Goal: Task Accomplishment & Management: Use online tool/utility

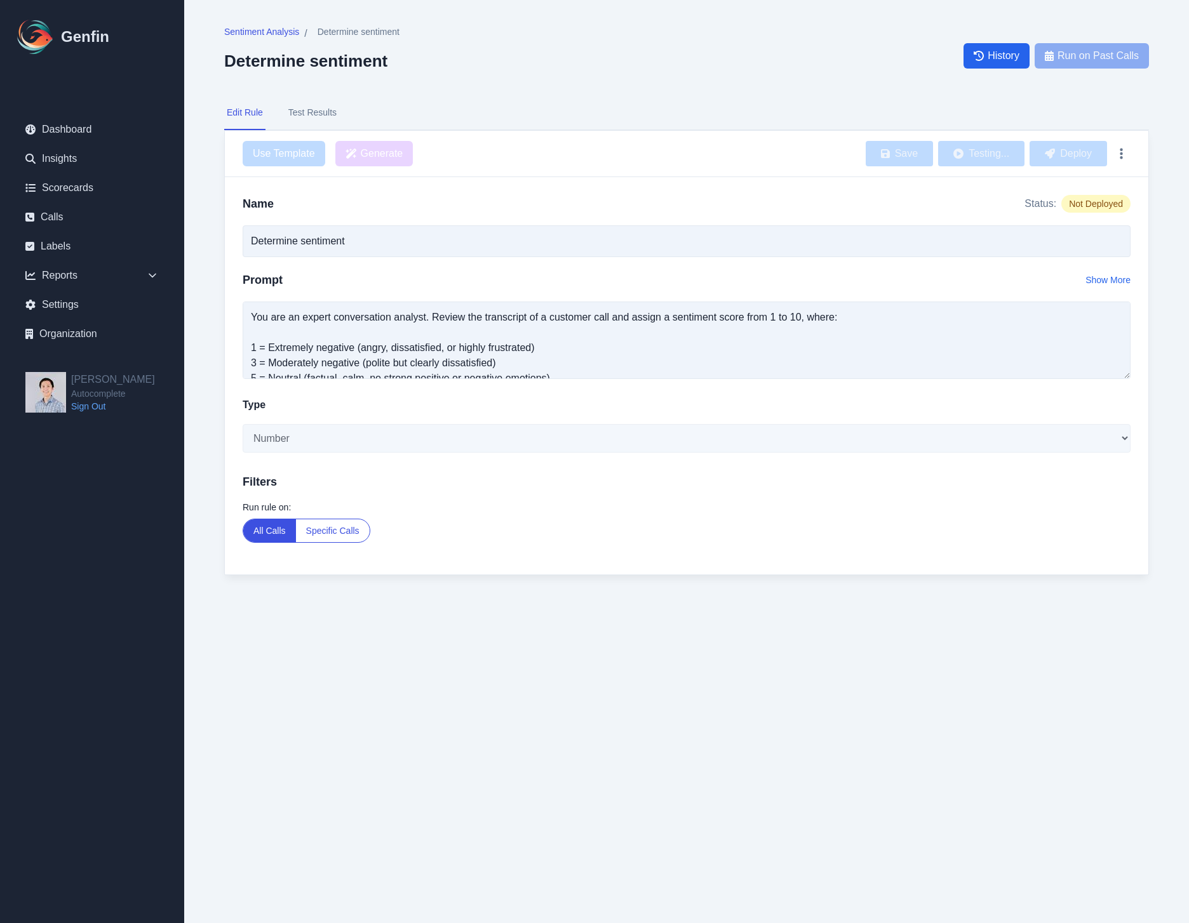
select select "Number"
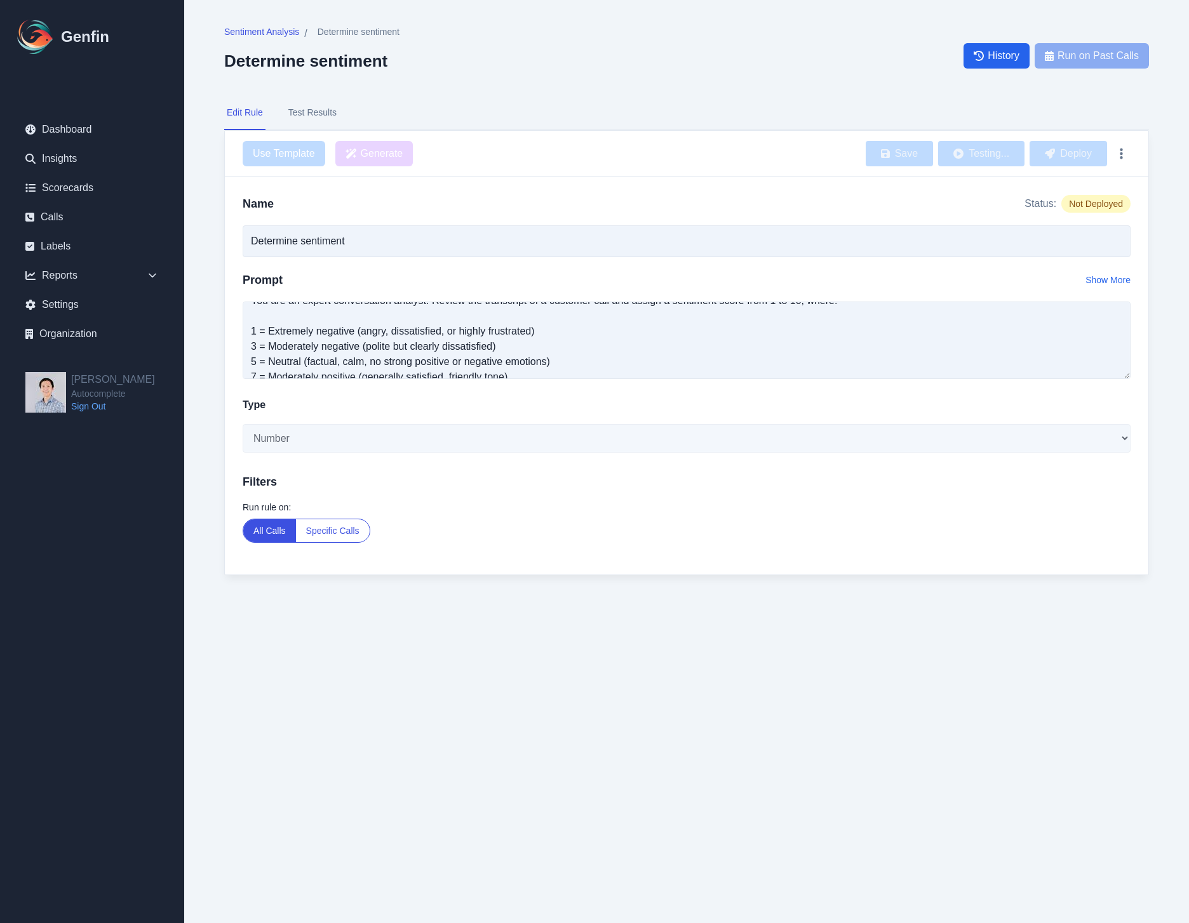
click at [902, 626] on html "Genfin Dashboard Insights Scorecards Calls Labels Reports Sales Compliance Agen…" at bounding box center [594, 313] width 1189 height 626
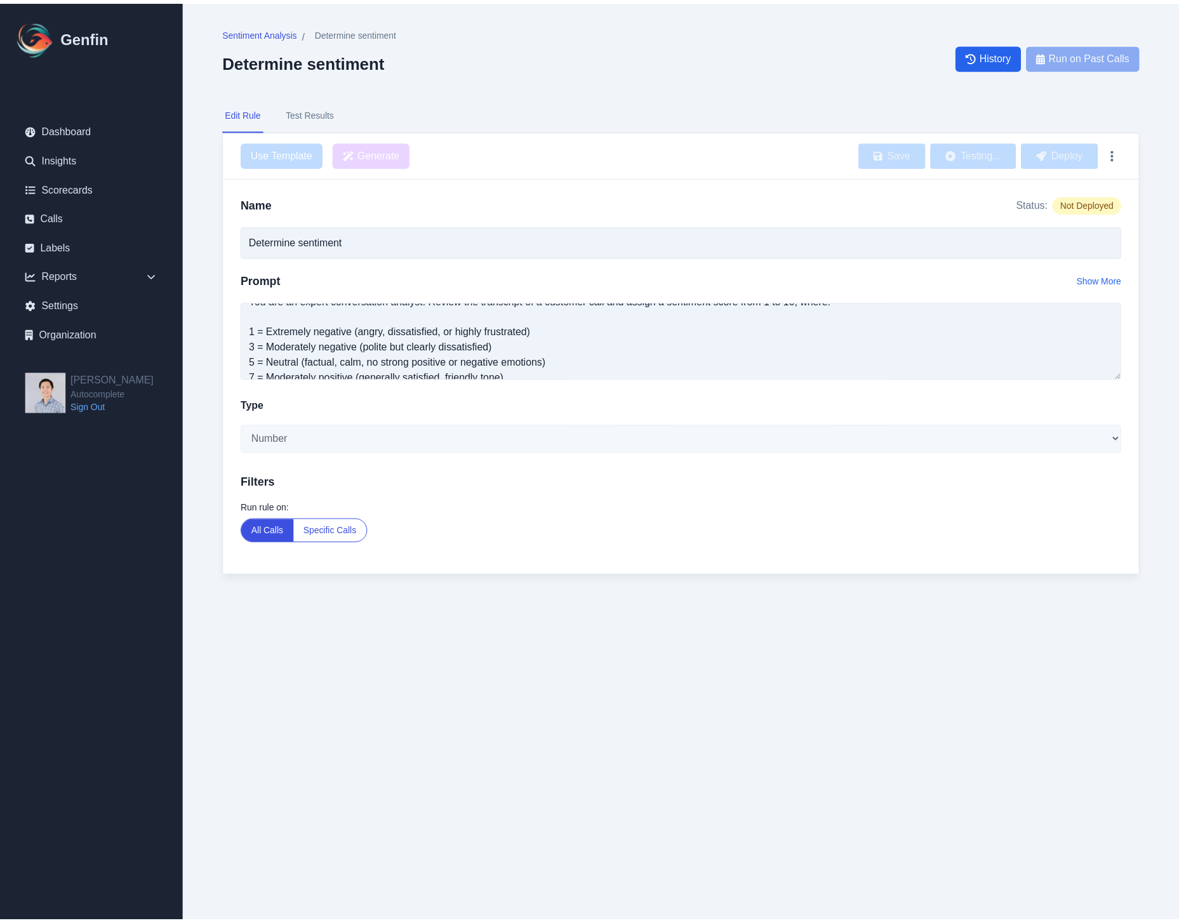
scroll to position [0, 0]
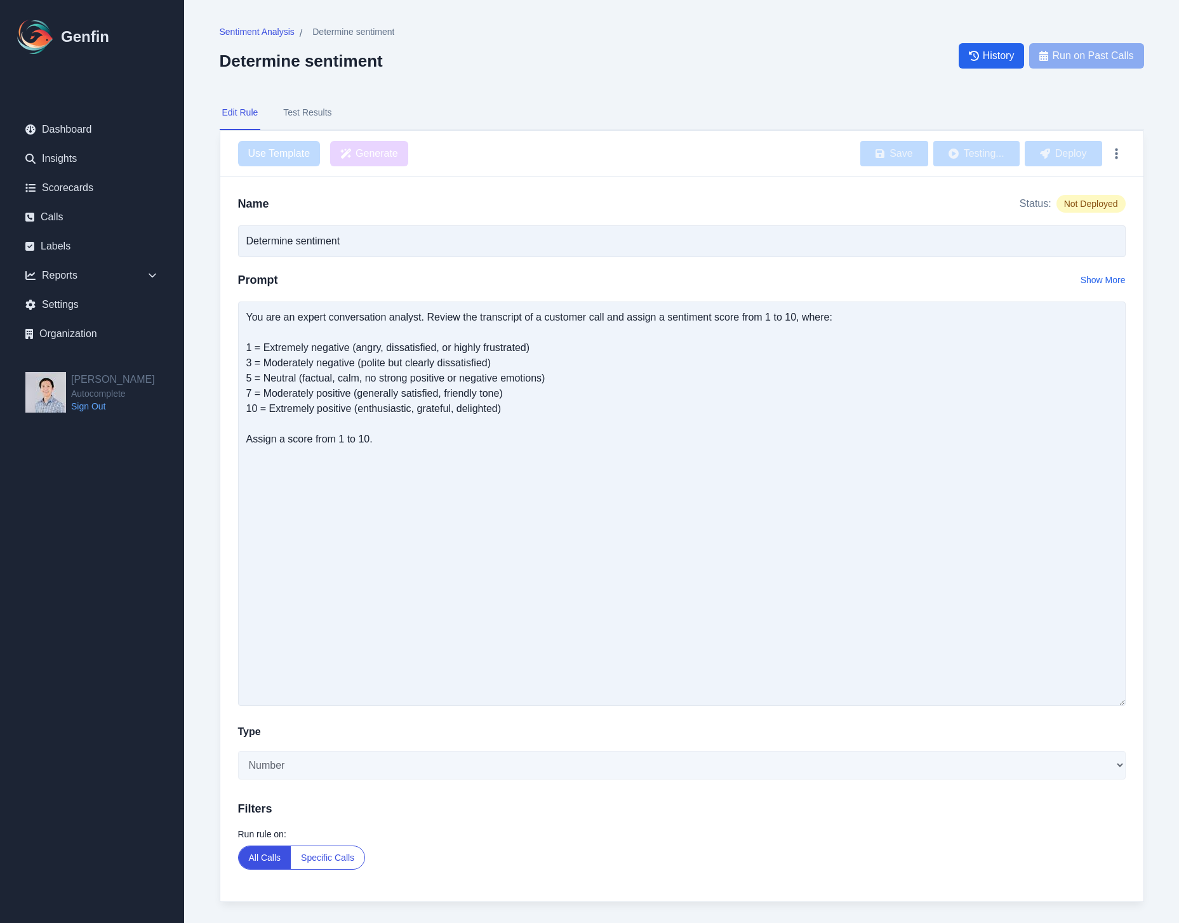
click at [1132, 700] on div "Name Status: Not Deployed Determine sentiment Prompt Show More You are an exper…" at bounding box center [681, 539] width 923 height 725
click at [335, 106] on nav "Edit Rule Test Results" at bounding box center [682, 113] width 925 height 34
click at [330, 107] on button "Test Results" at bounding box center [307, 113] width 53 height 34
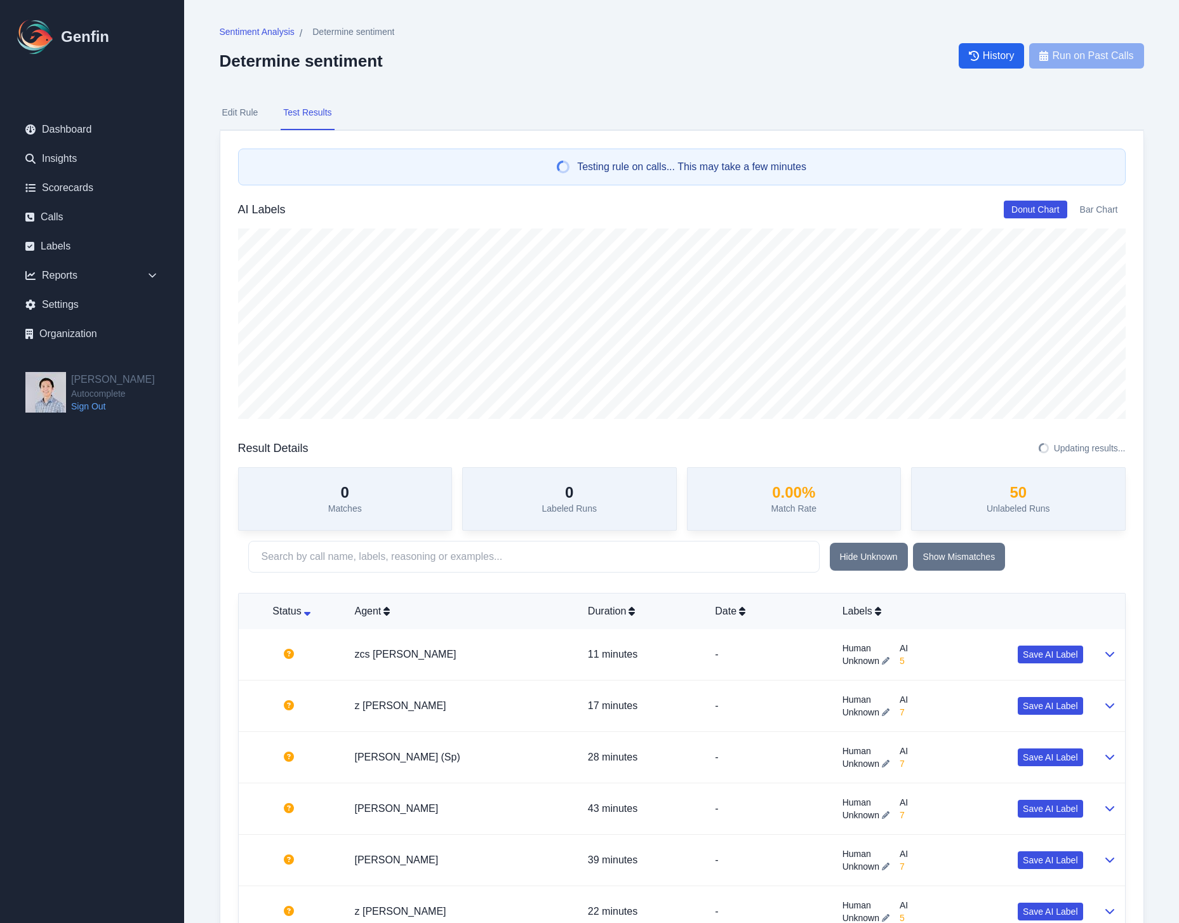
click at [245, 115] on button "Edit Rule" at bounding box center [240, 113] width 41 height 34
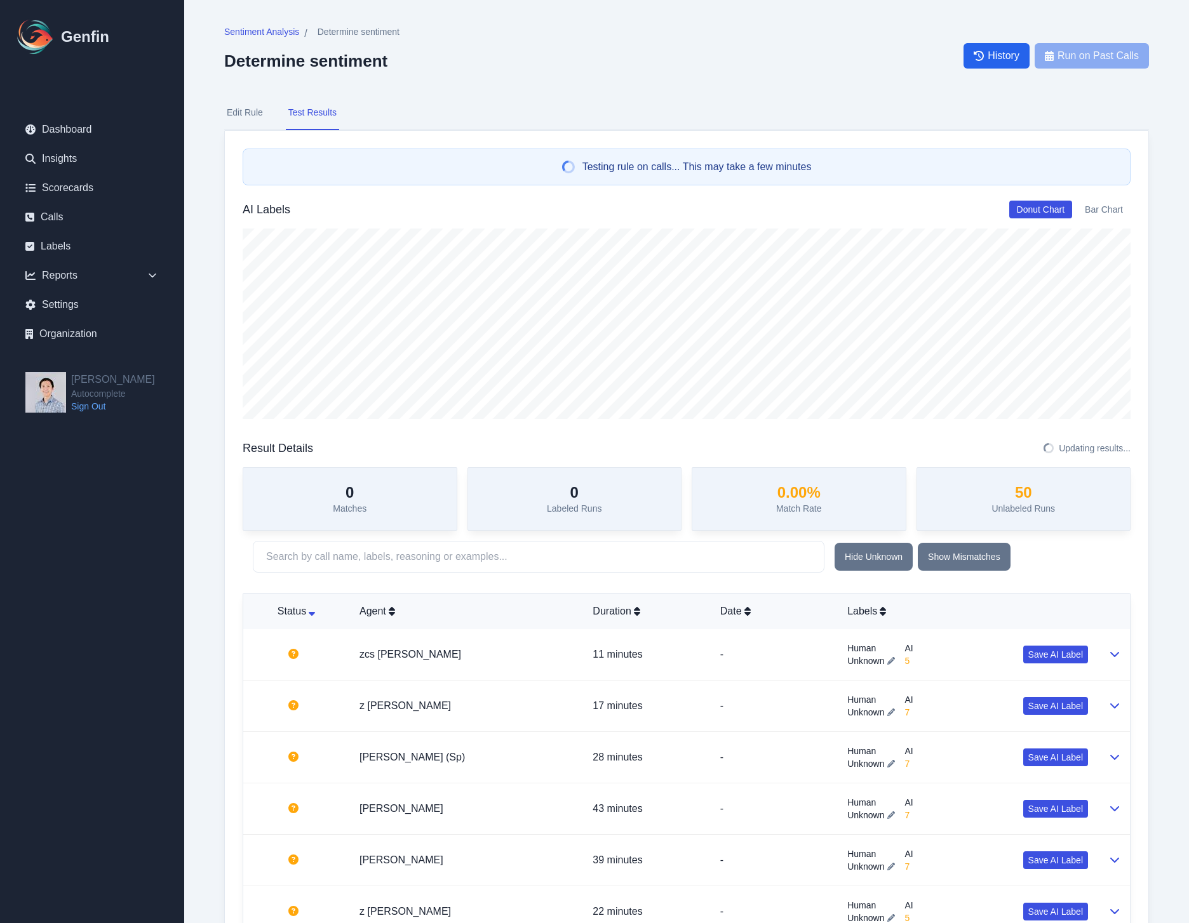
select select "Number"
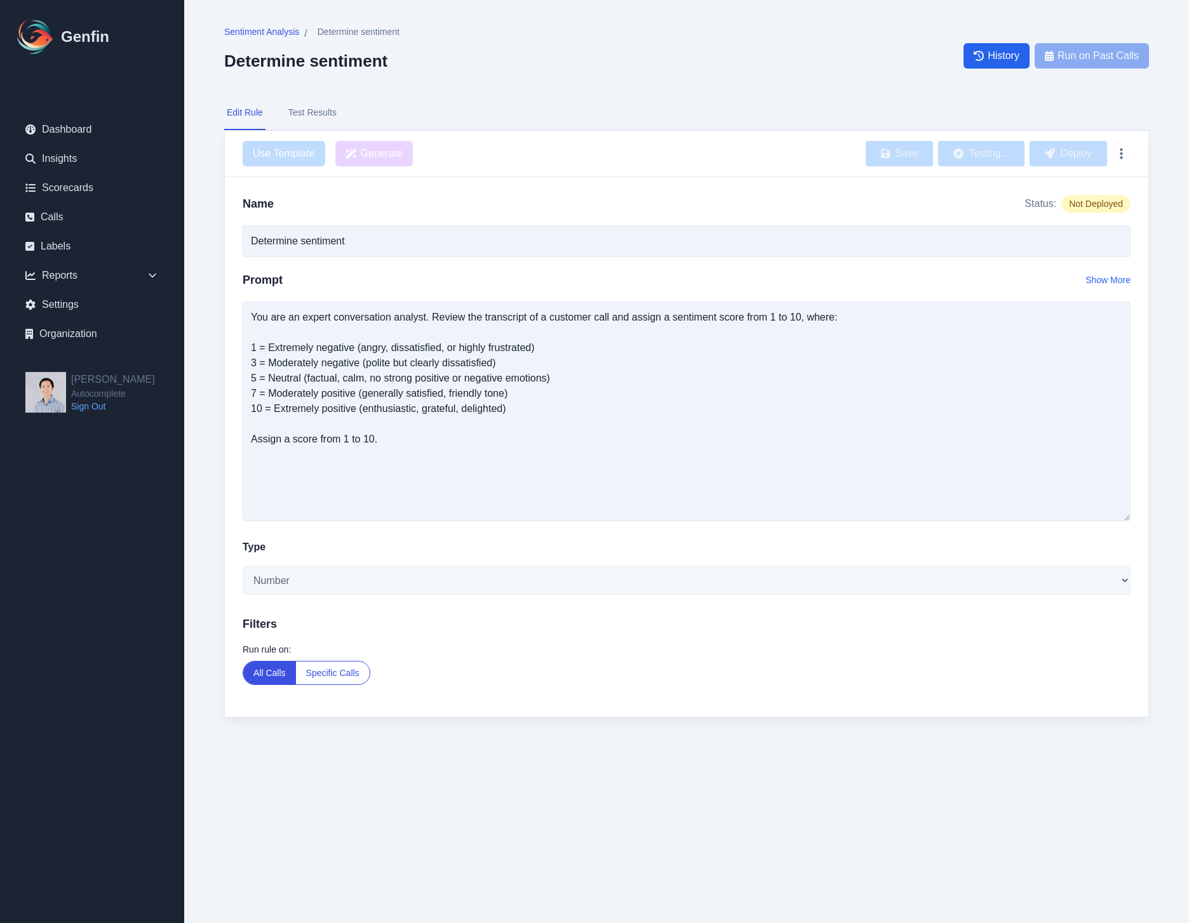
click at [1135, 526] on div "Name Status: Not Deployed Determine sentiment Prompt Show More You are an exper…" at bounding box center [686, 447] width 923 height 540
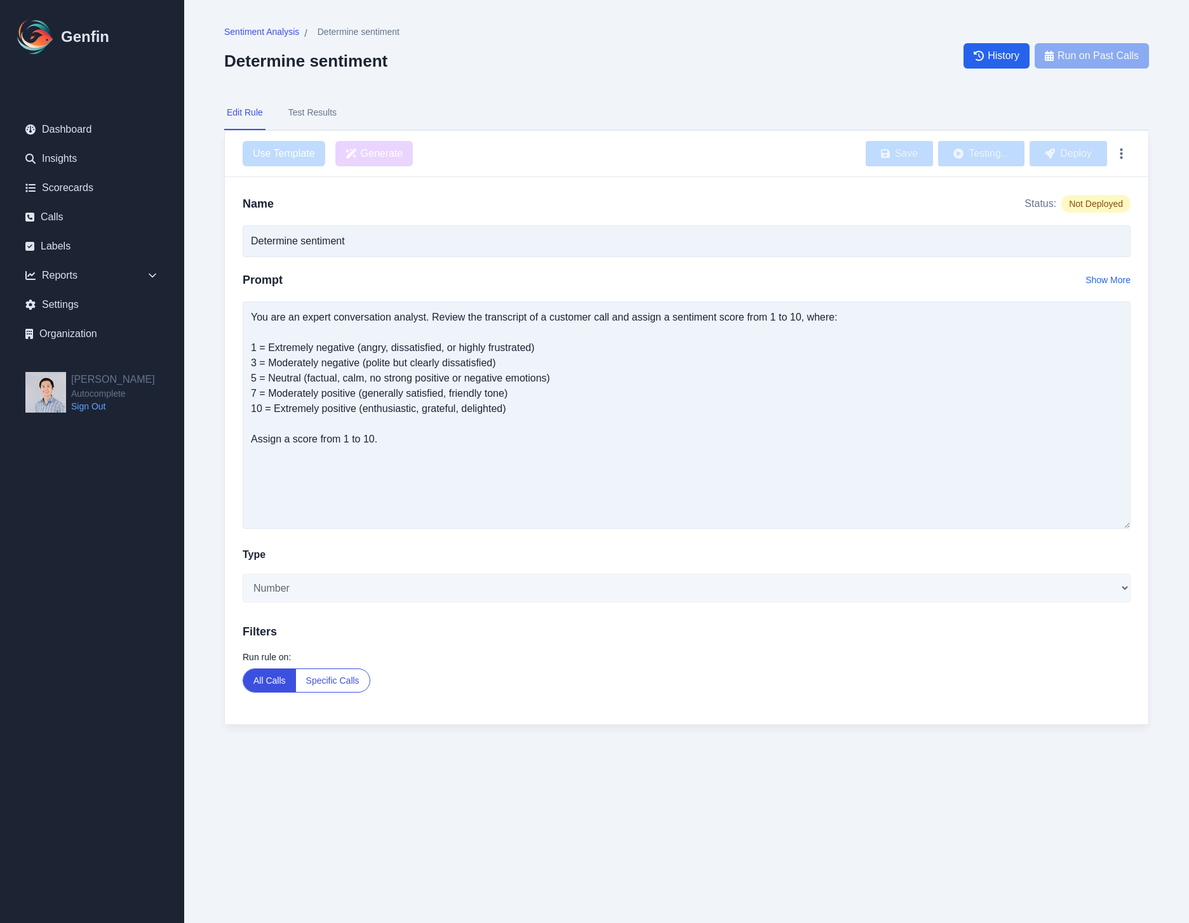
click at [217, 317] on div "Sentiment Analysis / Determine sentiment Determine sentiment History Run on Pas…" at bounding box center [686, 388] width 975 height 776
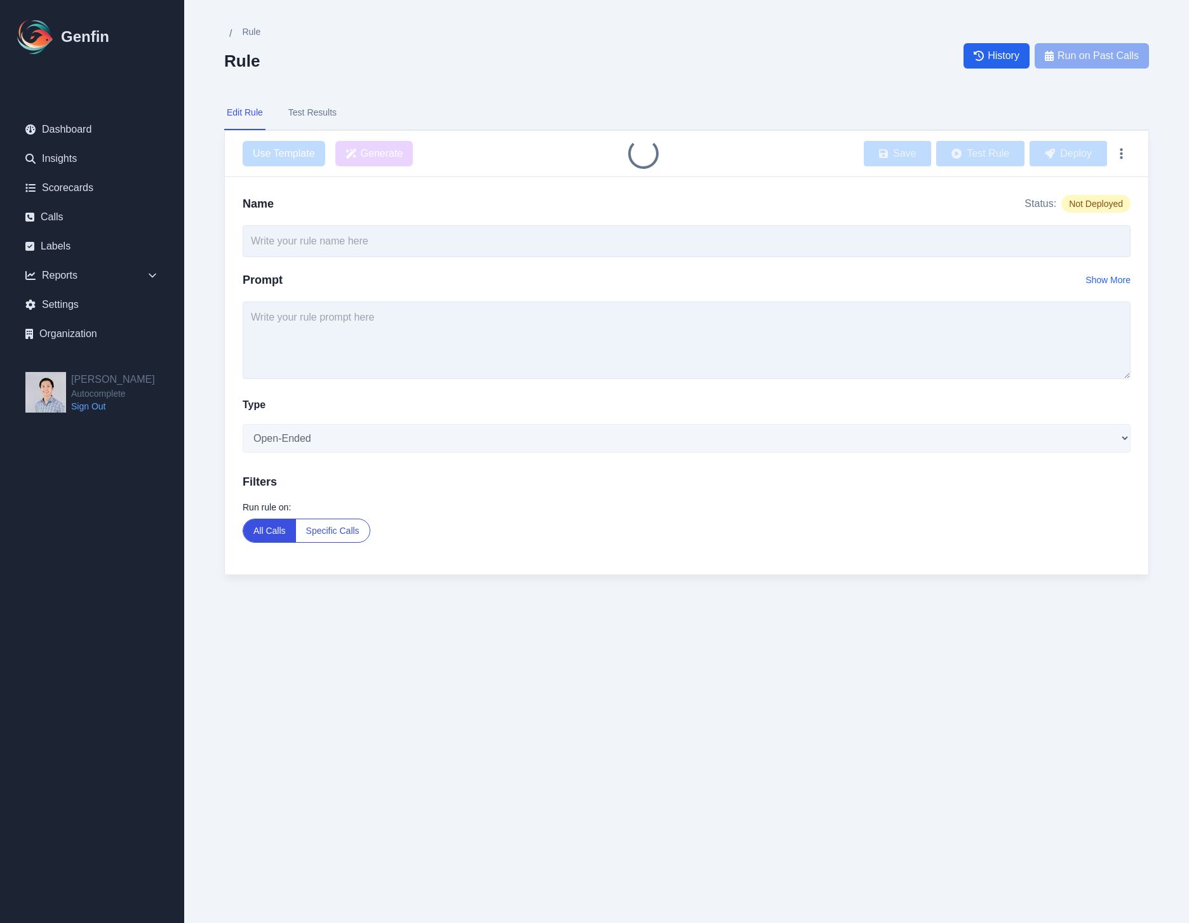
type input "Determine sentiment"
select select "Number"
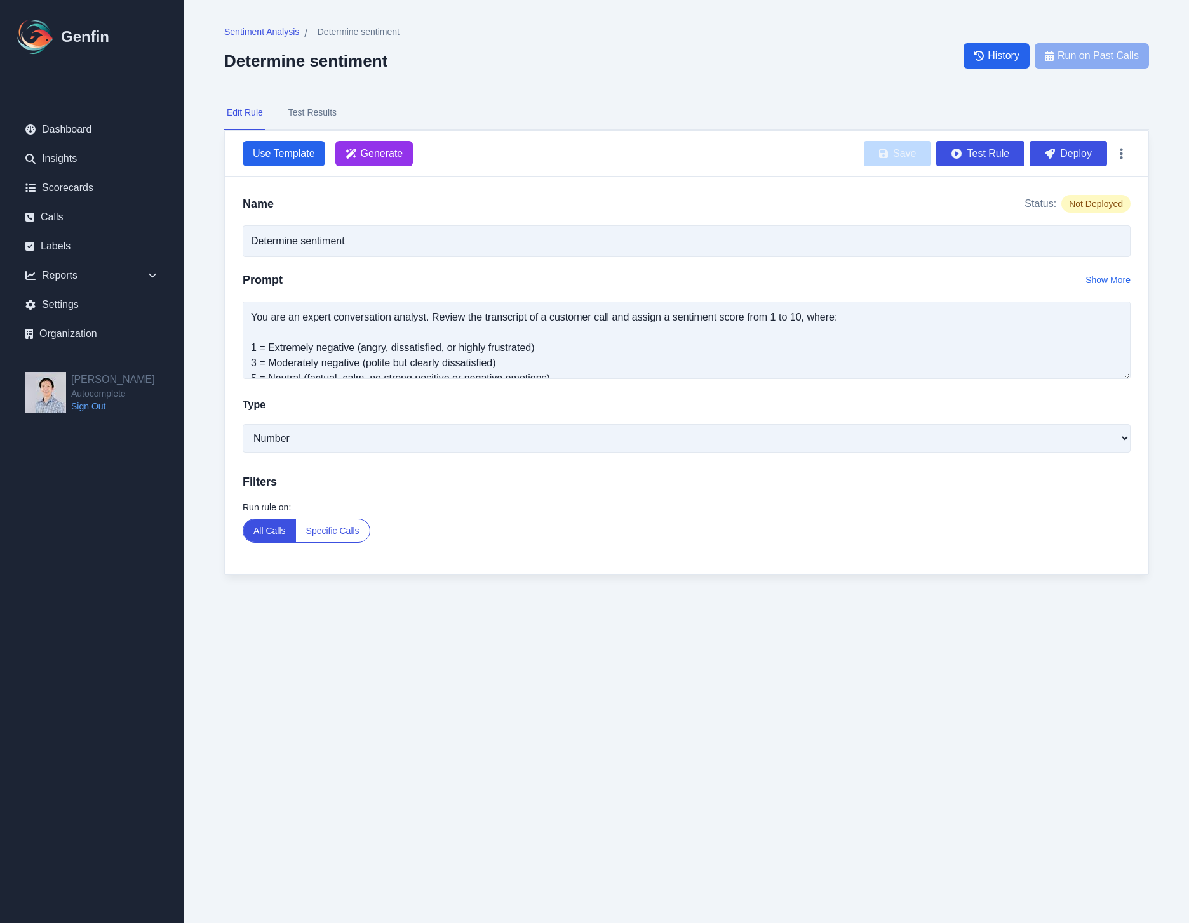
drag, startPoint x: 486, startPoint y: 757, endPoint x: 498, endPoint y: 718, distance: 41.0
click at [492, 626] on html "Genfin Dashboard Insights Scorecards Calls Labels Reports Sales Compliance Agen…" at bounding box center [594, 313] width 1189 height 626
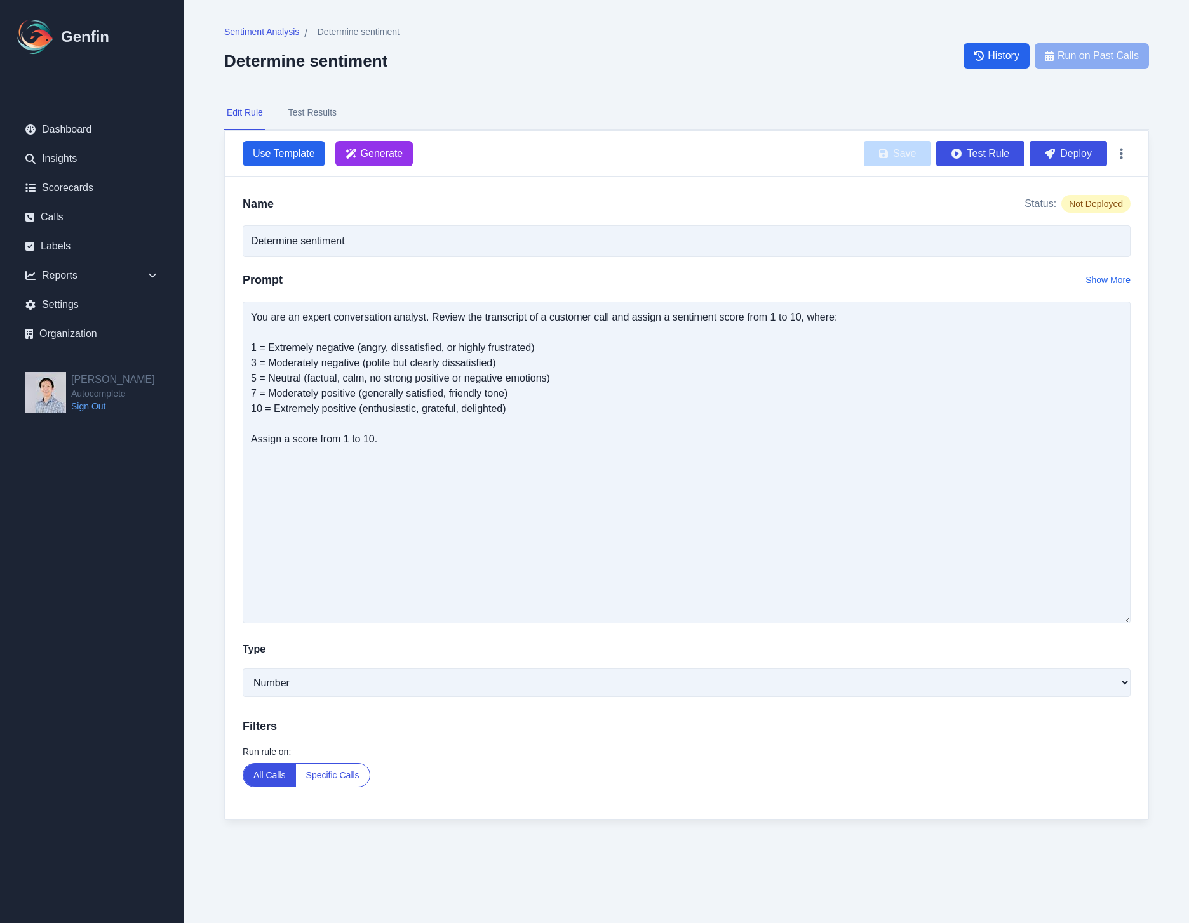
drag, startPoint x: 1121, startPoint y: 374, endPoint x: 1121, endPoint y: 657, distance: 283.2
click at [1121, 624] on textarea "You are an expert conversation analyst. Review the transcript of a customer cal…" at bounding box center [687, 463] width 888 height 322
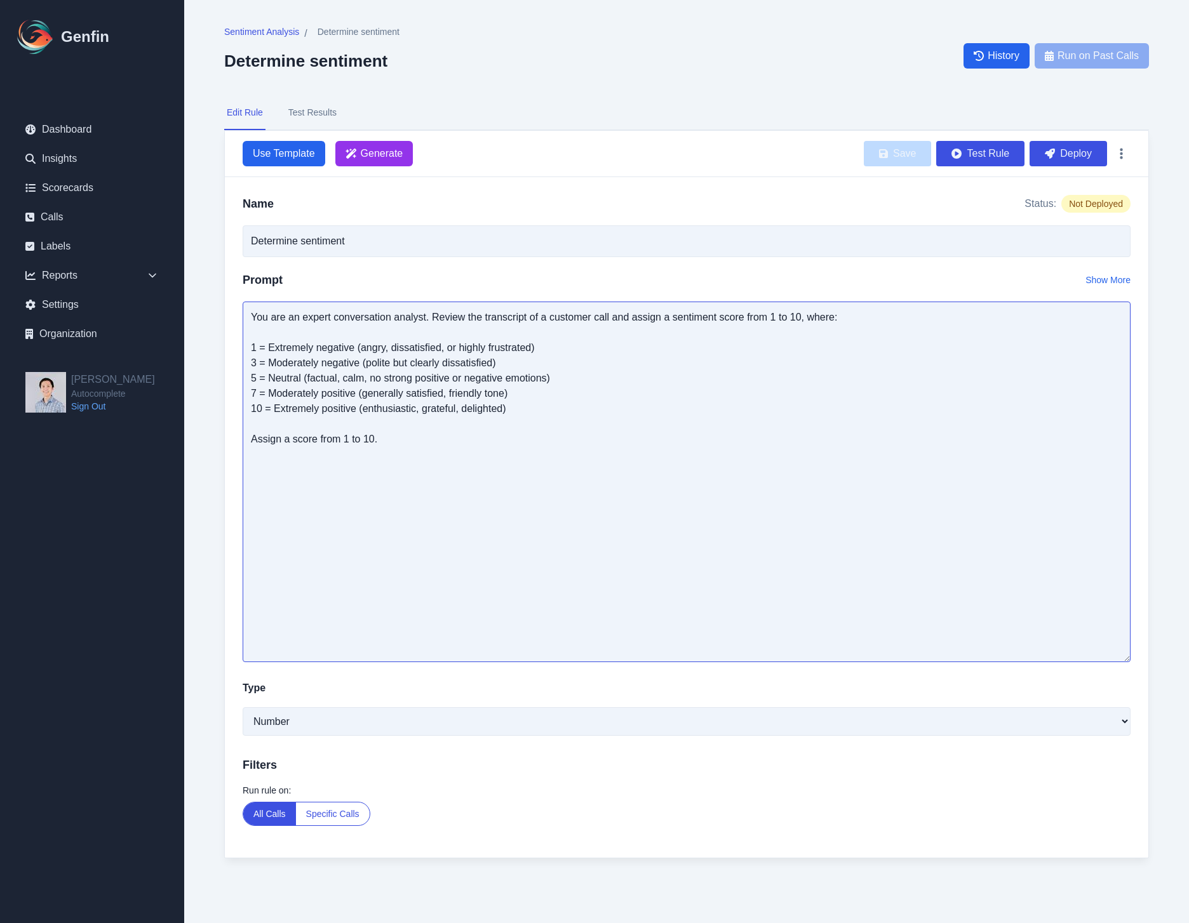
click at [841, 474] on textarea "You are an expert conversation analyst. Review the transcript of a customer cal…" at bounding box center [687, 482] width 888 height 361
click at [556, 421] on textarea "You are an expert conversation analyst. Review the transcript of a customer cal…" at bounding box center [687, 482] width 888 height 361
click at [620, 113] on nav "Edit Rule Test Results" at bounding box center [686, 113] width 925 height 34
click at [664, 432] on textarea "You are an expert conversation analyst. Review the transcript of a customer cal…" at bounding box center [687, 482] width 888 height 361
click at [612, 467] on textarea "You are an expert conversation analyst. Review the transcript of a customer cal…" at bounding box center [687, 482] width 888 height 361
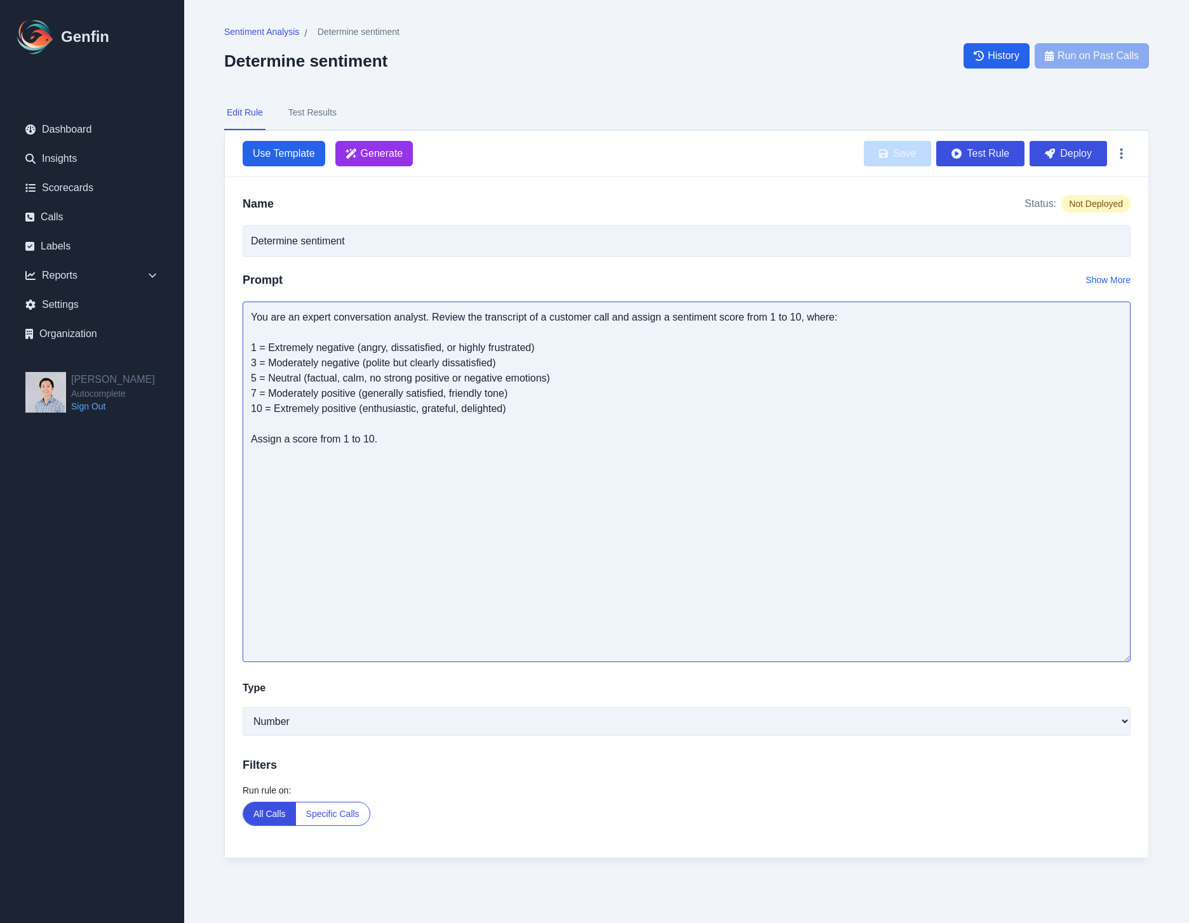
click at [458, 431] on textarea "You are an expert conversation analyst. Review the transcript of a customer cal…" at bounding box center [687, 482] width 888 height 361
click at [381, 371] on textarea "You are an expert conversation analyst. Review the transcript of a customer cal…" at bounding box center [687, 482] width 888 height 361
paste textarea "lorem ips dolorsitame conse: 1 — Adipiscin elitsedd: Eiusmod, tempo, in utlab; …"
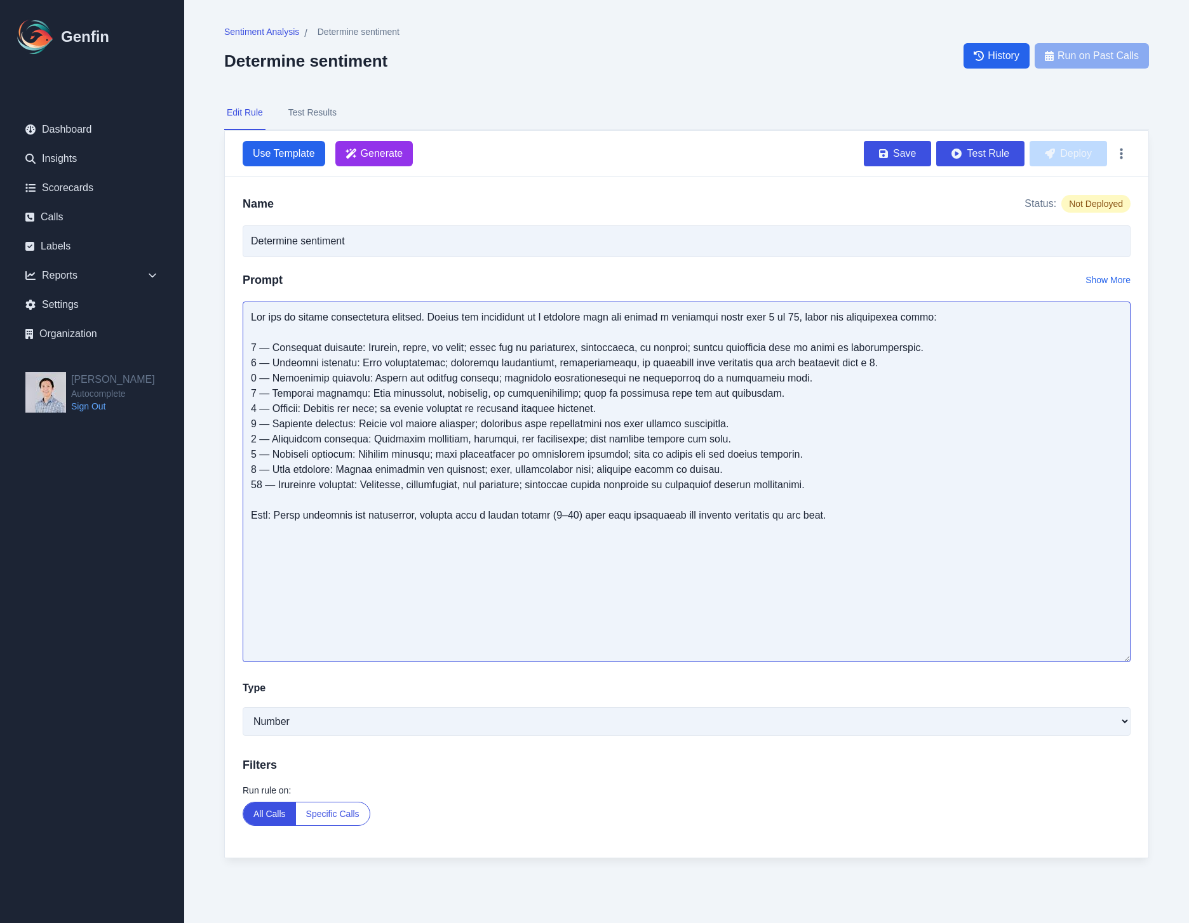
click at [718, 469] on textarea at bounding box center [687, 482] width 888 height 361
drag, startPoint x: 281, startPoint y: 516, endPoint x: 237, endPoint y: 510, distance: 44.2
click at [236, 516] on div "Name Status: Not Deployed Determine sentiment Prompt Show More Type Open-Ended …" at bounding box center [686, 517] width 923 height 681
click at [519, 443] on textarea at bounding box center [687, 482] width 888 height 361
type textarea "Lor ips do sitame consectetura elitsed. Doeius tem incididunt ut l etdolore mag…"
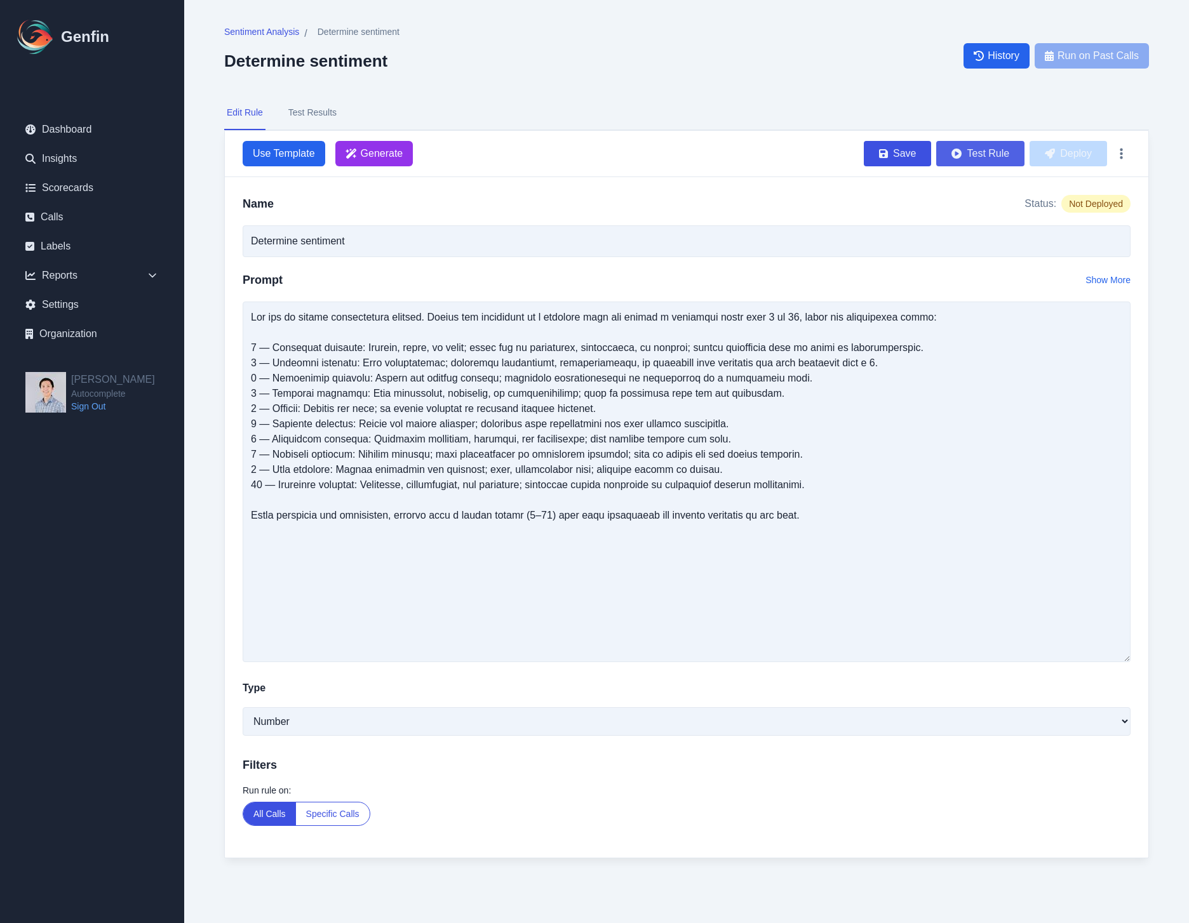
click at [959, 154] on icon "submit" at bounding box center [956, 154] width 10 height 10
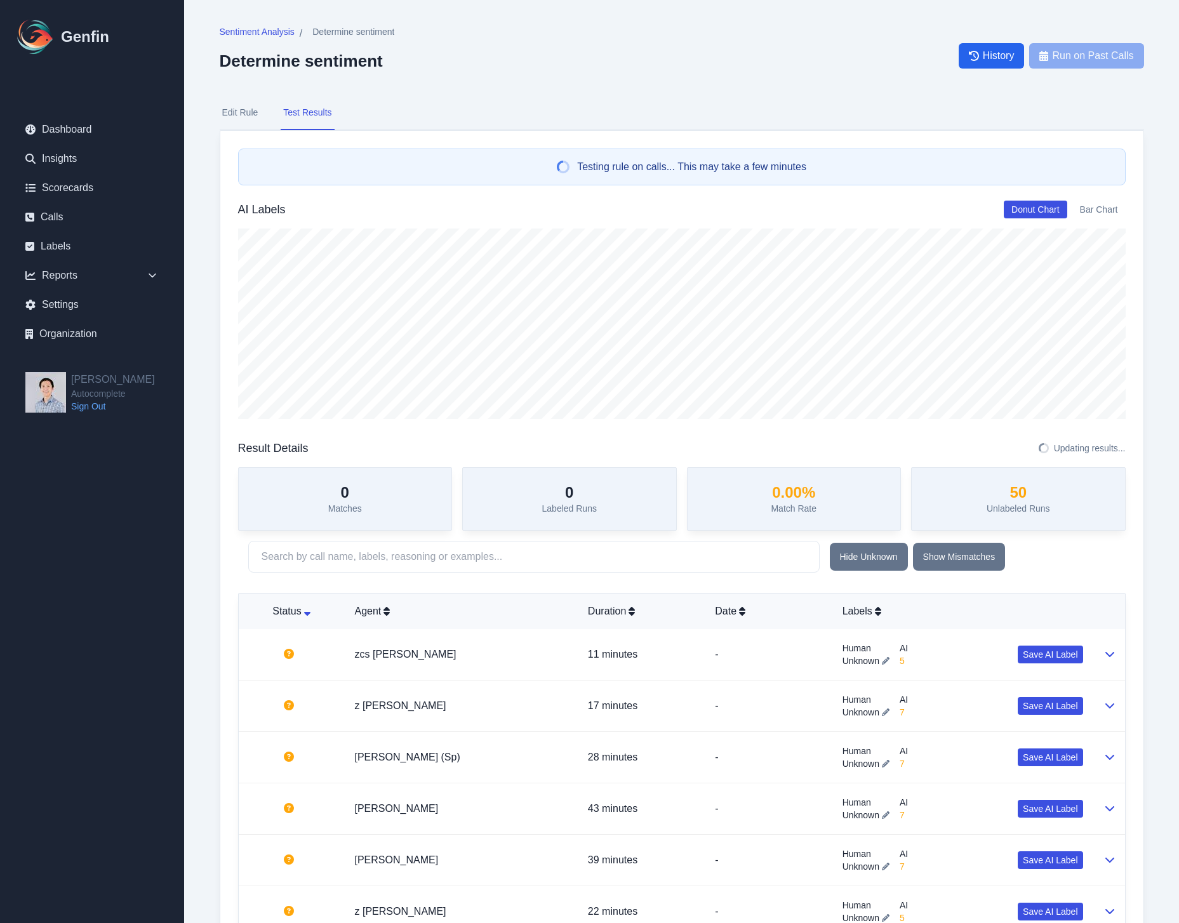
drag, startPoint x: 621, startPoint y: 119, endPoint x: 825, endPoint y: 222, distance: 228.3
click at [621, 118] on nav "Edit Rule Test Results" at bounding box center [682, 113] width 925 height 34
drag, startPoint x: 1006, startPoint y: 493, endPoint x: 1081, endPoint y: 518, distance: 78.9
click at [1079, 504] on div "50 Unlabeled Runs" at bounding box center [1018, 498] width 215 height 63
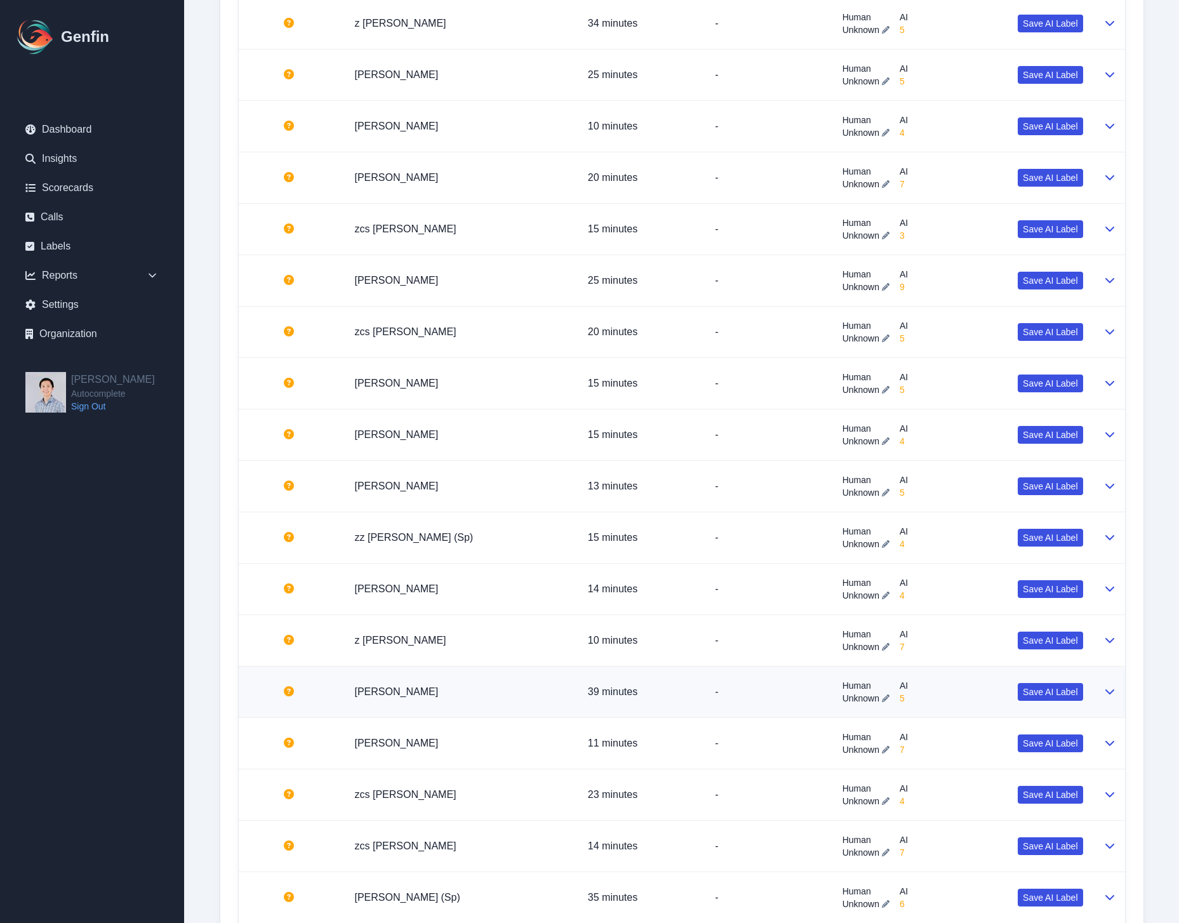
scroll to position [2348, 0]
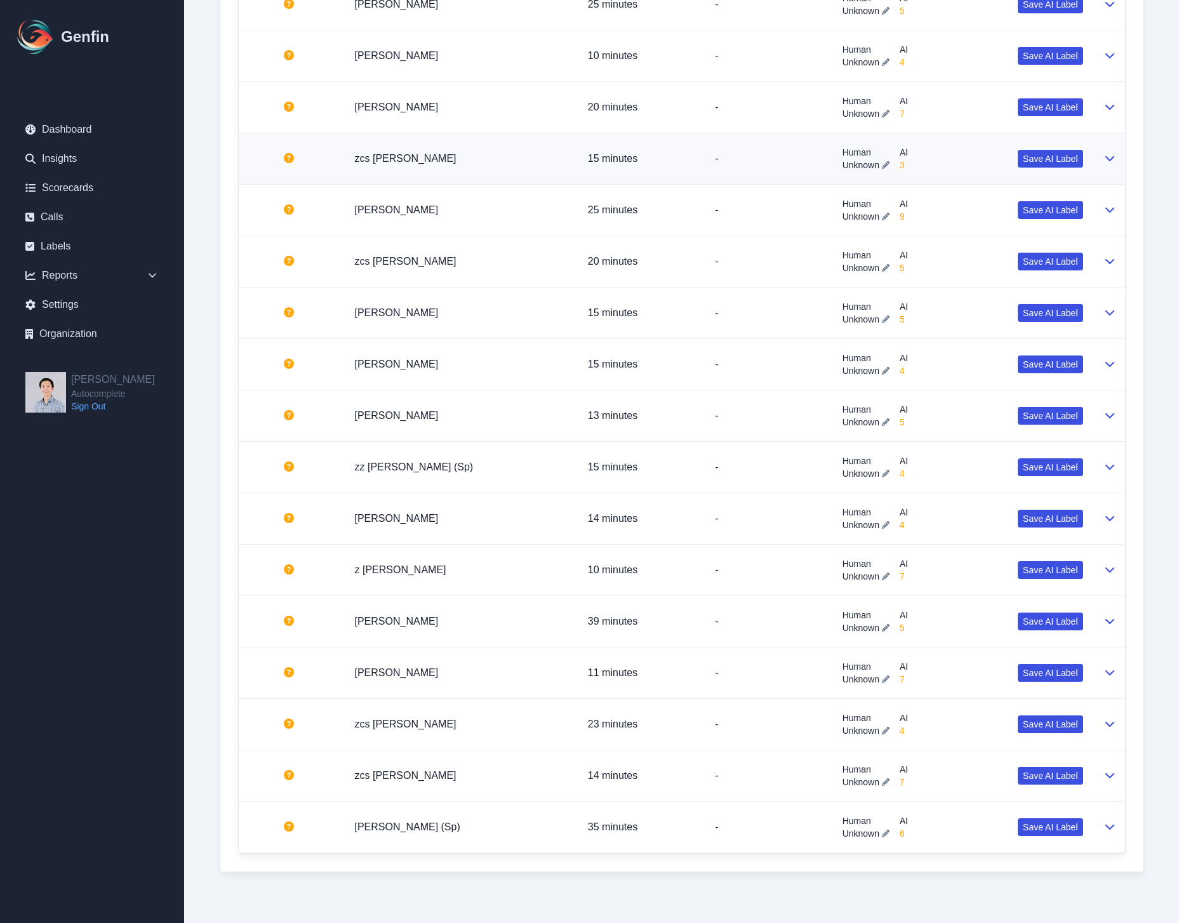
click at [931, 171] on div "Human Unknown AI 3 Save AI Label" at bounding box center [963, 158] width 241 height 25
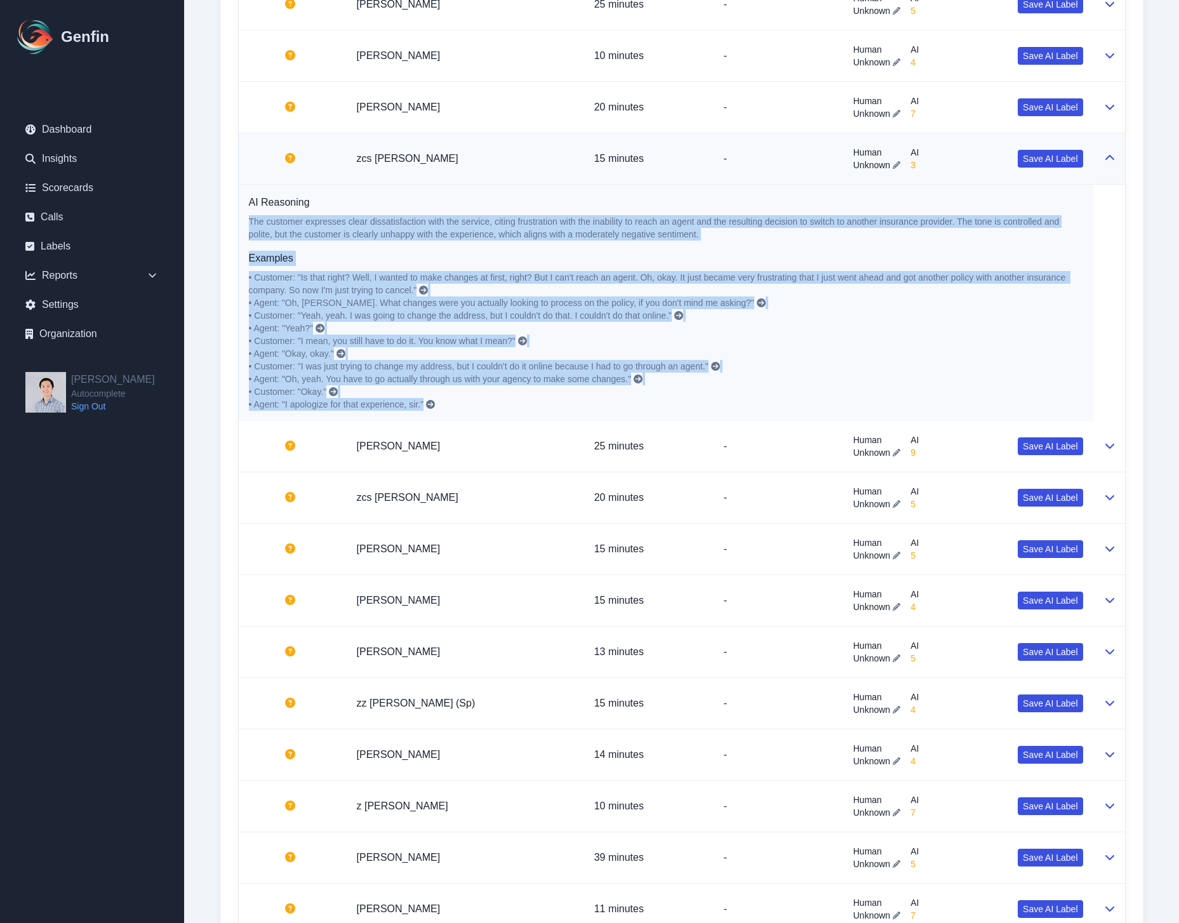
drag, startPoint x: 512, startPoint y: 409, endPoint x: 342, endPoint y: 285, distance: 210.5
click at [239, 211] on td "AI Reasoning The customer expresses clear dissatisfaction with the service, cit…" at bounding box center [666, 303] width 855 height 237
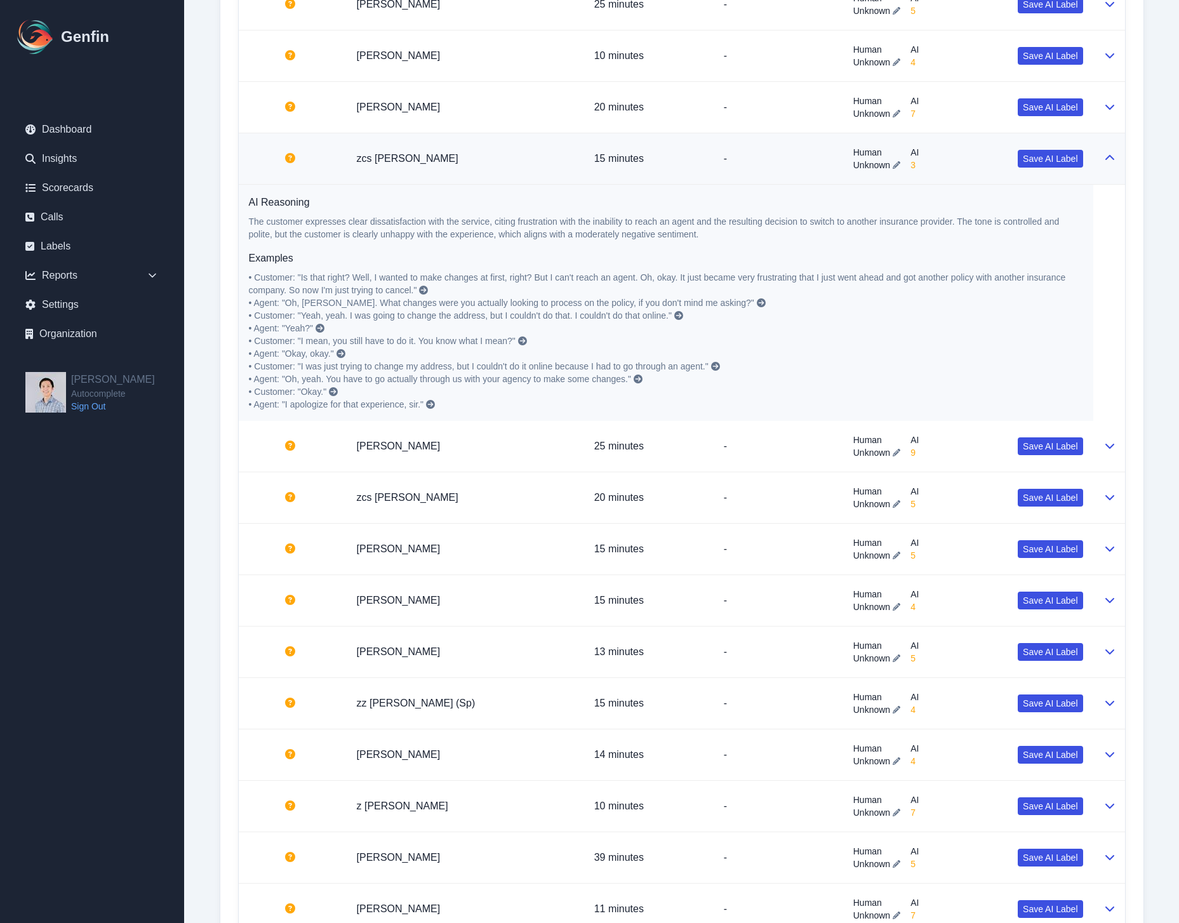
click at [342, 285] on span "• Customer: "Is that right? Well, I wanted to make changes at first, right? But…" at bounding box center [659, 283] width 820 height 23
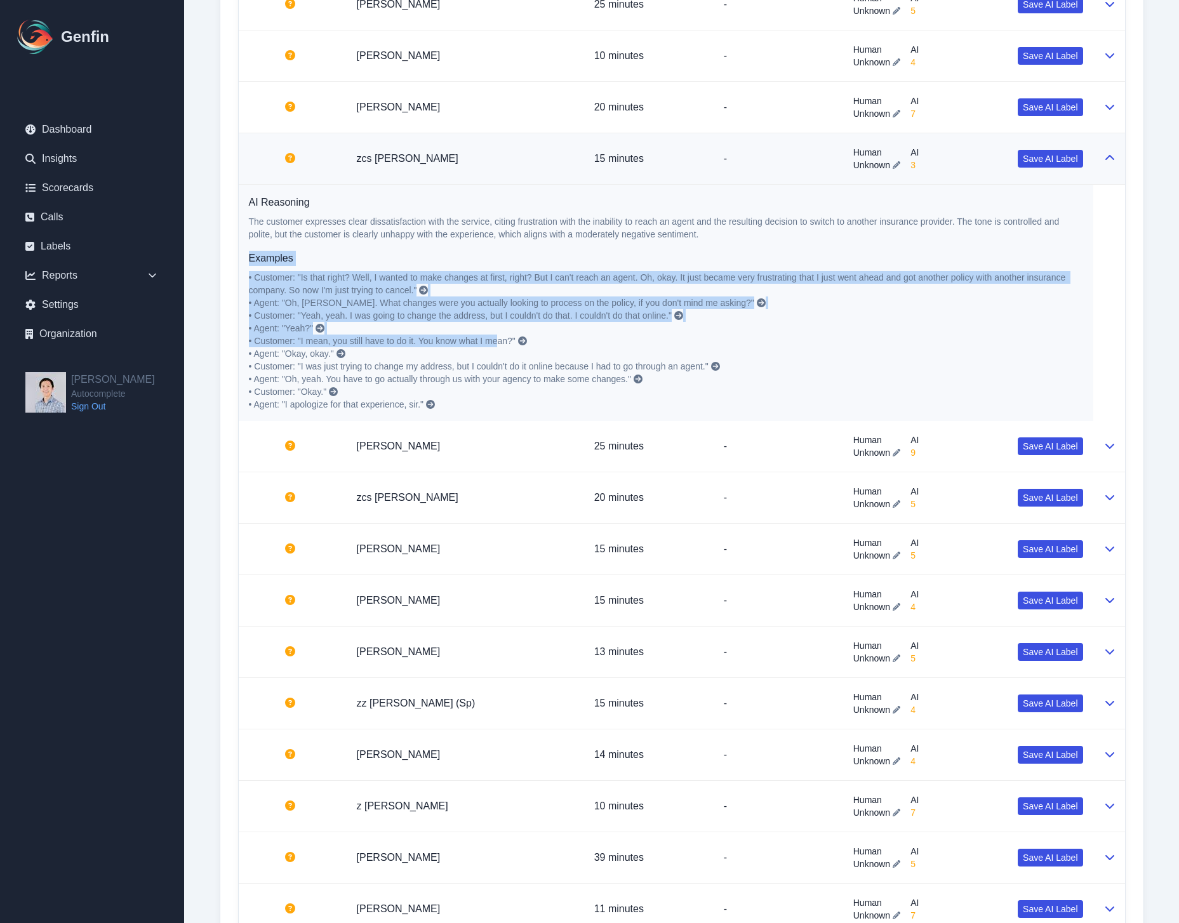
drag, startPoint x: 310, startPoint y: 242, endPoint x: 500, endPoint y: 340, distance: 213.6
click at [500, 340] on div "AI Reasoning The customer expresses clear dissatisfaction with the service, cit…" at bounding box center [666, 303] width 834 height 216
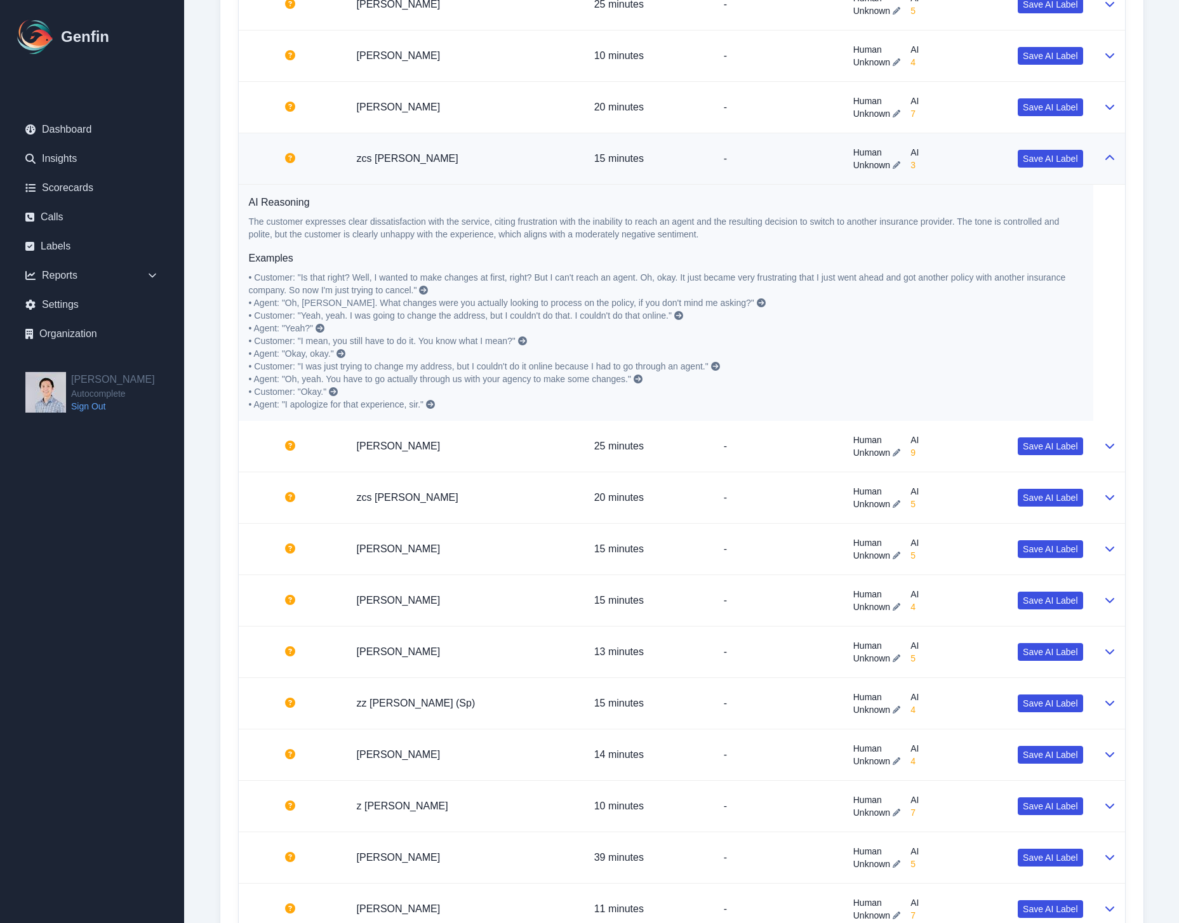
click at [501, 340] on span "• Customer: "I mean, you still have to do it. You know what I mean?"" at bounding box center [382, 341] width 267 height 10
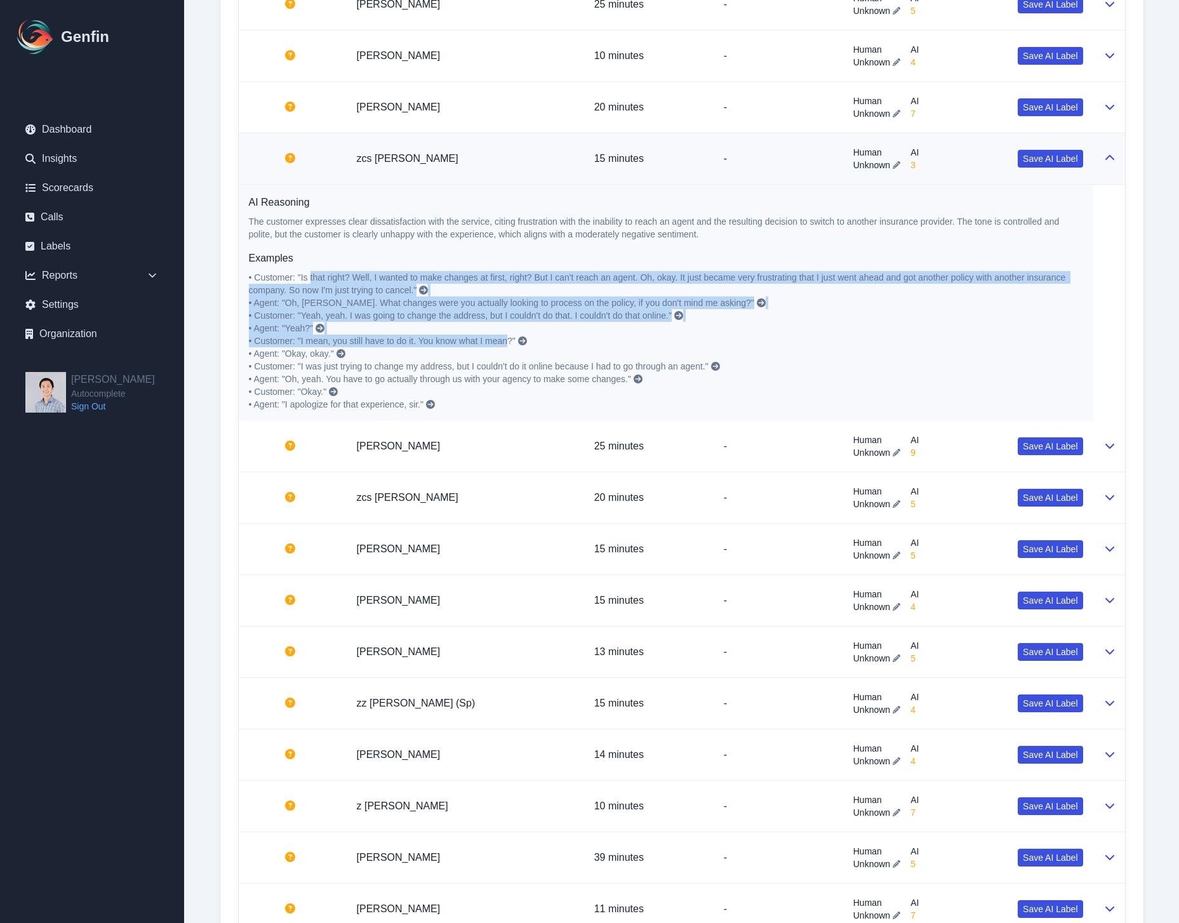
drag, startPoint x: 312, startPoint y: 279, endPoint x: 524, endPoint y: 347, distance: 221.9
click at [519, 345] on p "• Customer: "Is that right? Well, I wanted to make changes at first, right? But…" at bounding box center [666, 341] width 834 height 140
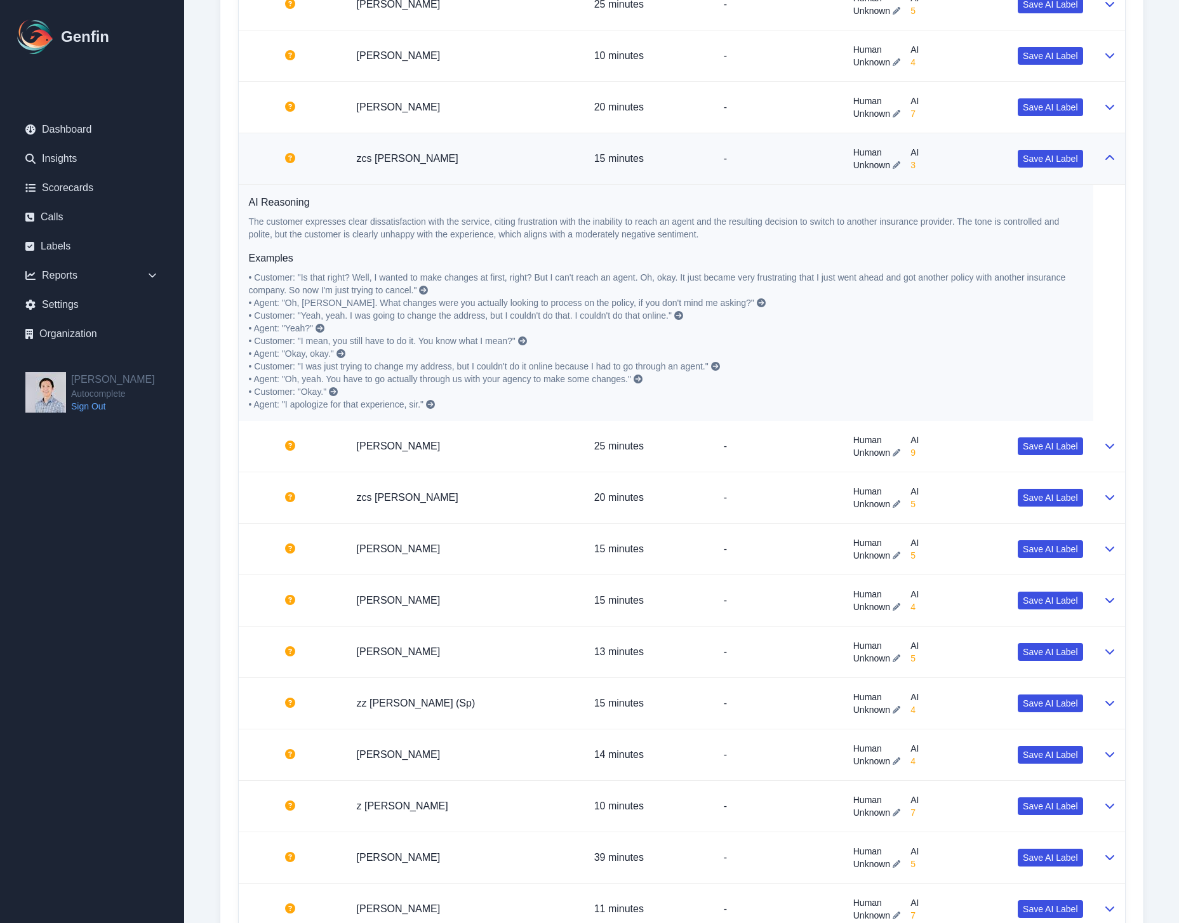
click at [553, 353] on p "• Customer: "Is that right? Well, I wanted to make changes at first, right? But…" at bounding box center [666, 341] width 834 height 140
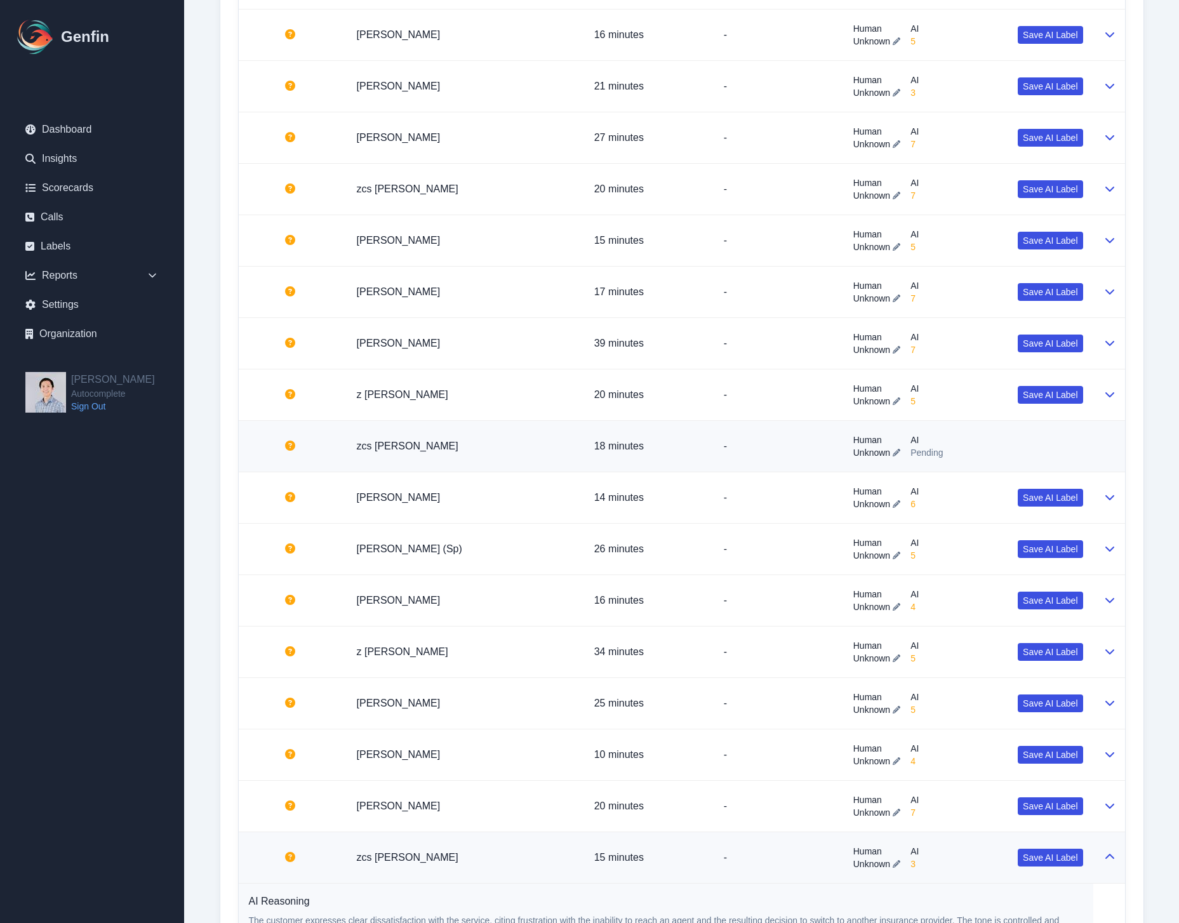
scroll to position [1438, 0]
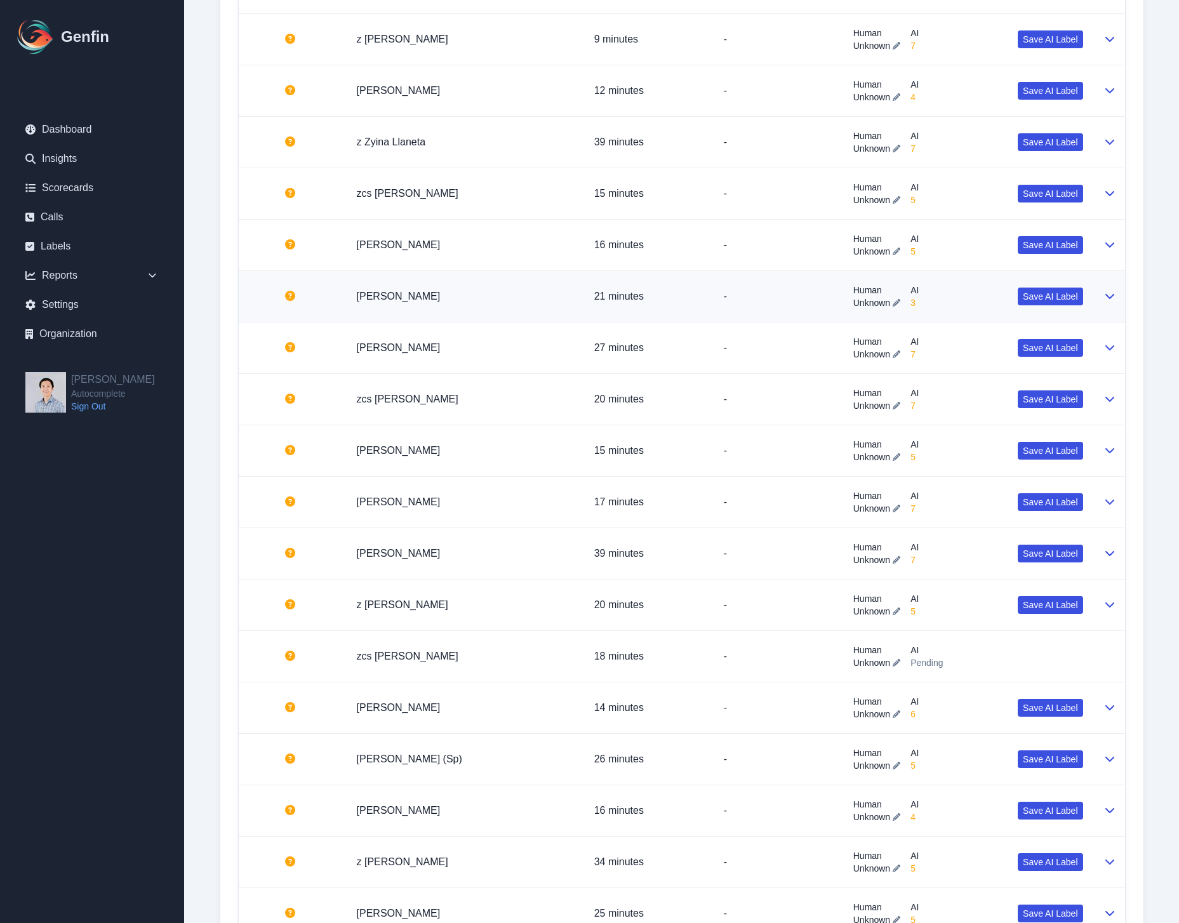
click at [716, 285] on td "-" at bounding box center [779, 296] width 130 height 51
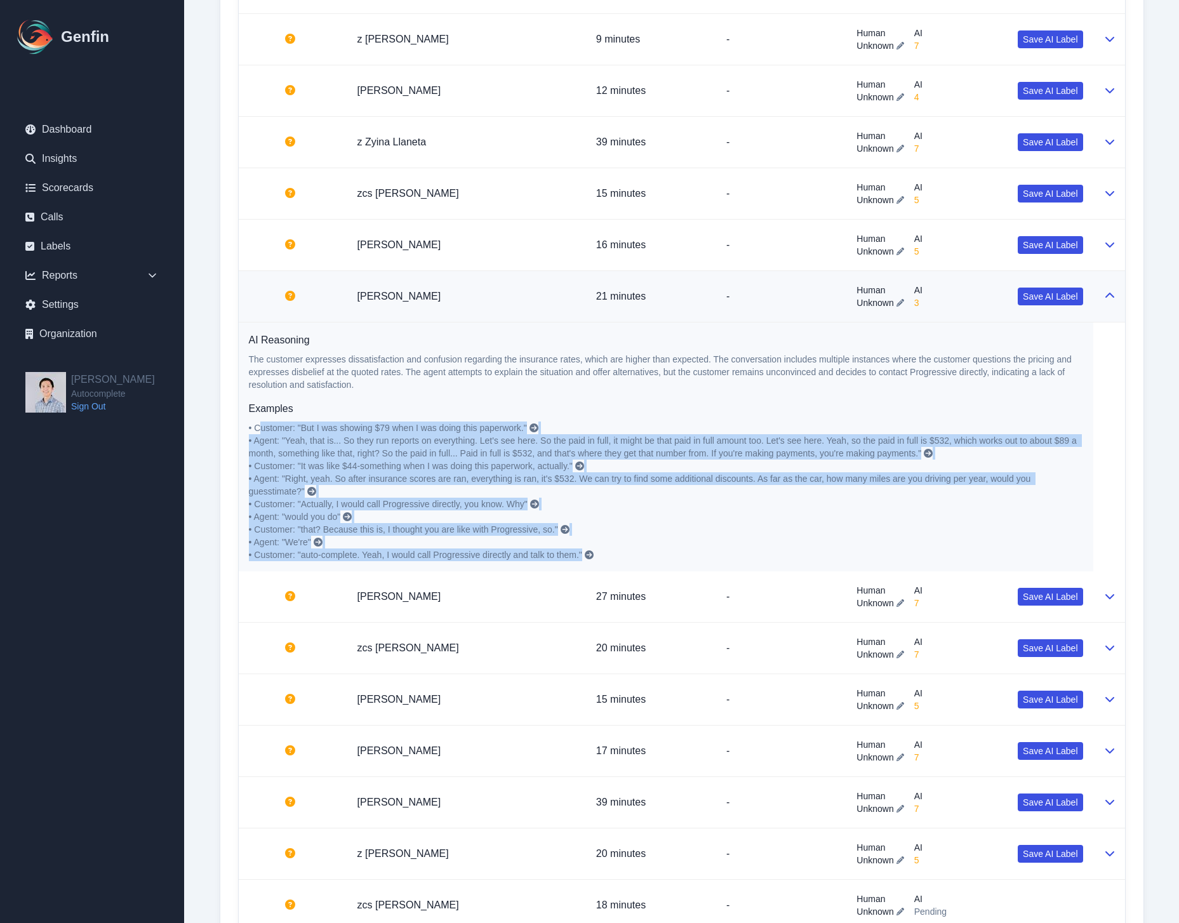
drag, startPoint x: 264, startPoint y: 422, endPoint x: 645, endPoint y: 552, distance: 403.2
click at [639, 558] on p "• Customer: "But I was showing $79 when I was doing this paperwork." • Agent: "…" at bounding box center [666, 492] width 834 height 140
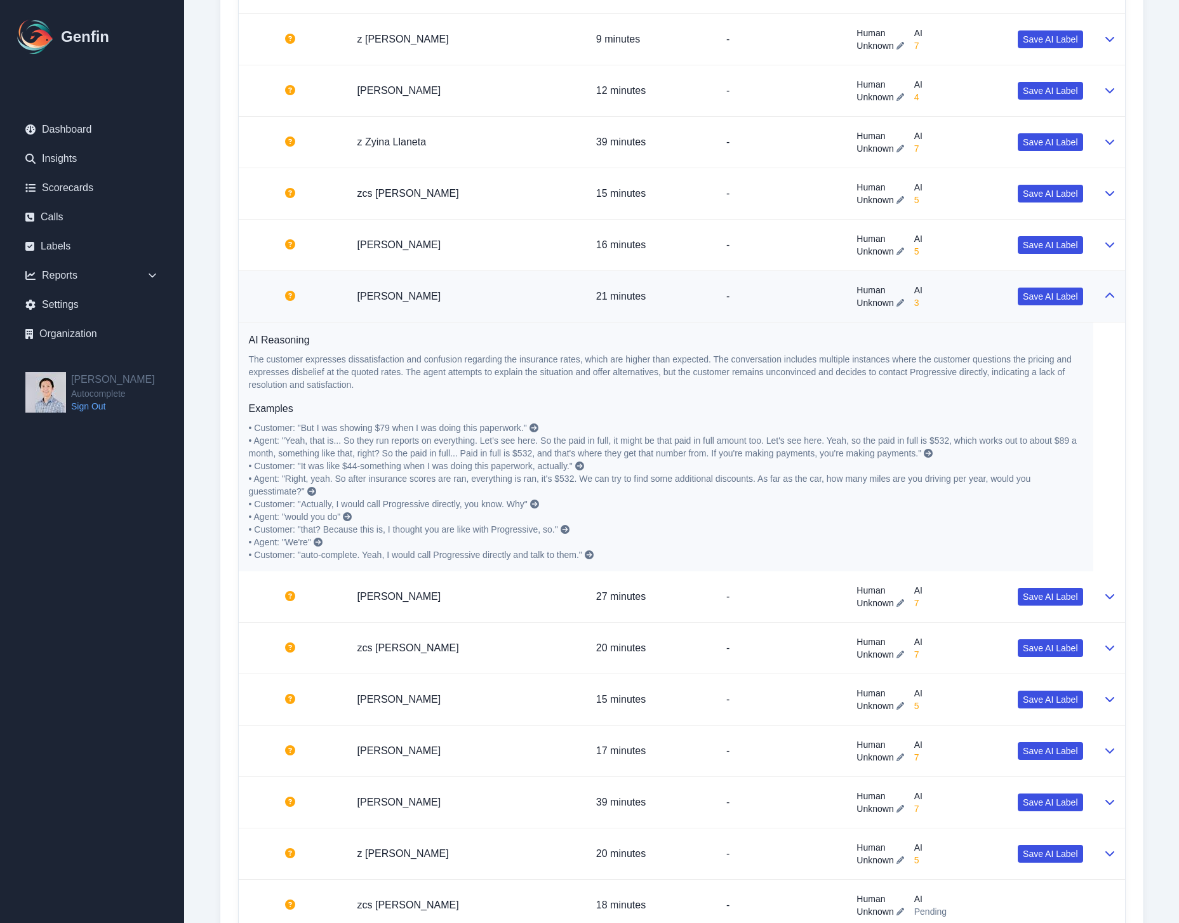
click at [645, 552] on p "• Customer: "But I was showing $79 when I was doing this paperwork." • Agent: "…" at bounding box center [666, 492] width 834 height 140
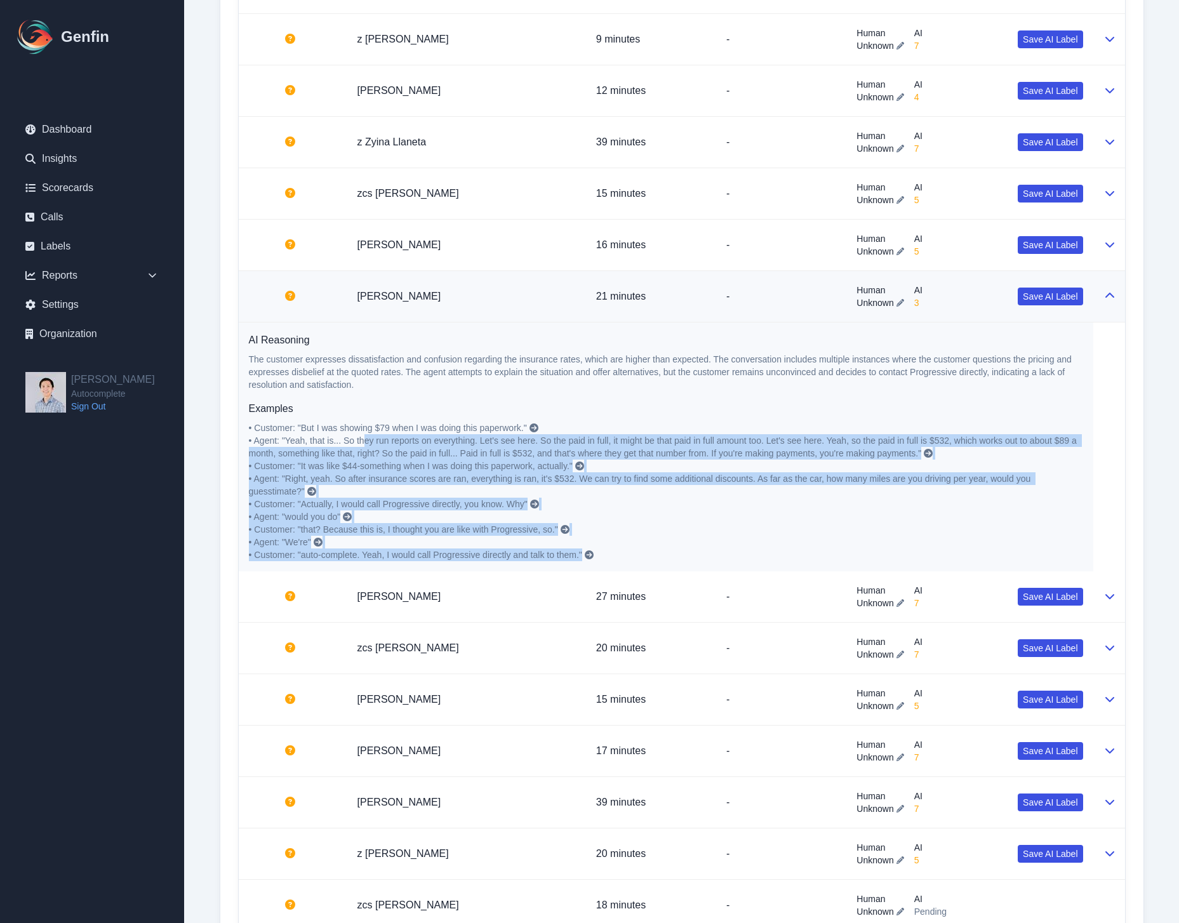
drag, startPoint x: 599, startPoint y: 538, endPoint x: 369, endPoint y: 443, distance: 248.6
click at [369, 443] on p "• Customer: "But I was showing $79 when I was doing this paperwork." • Agent: "…" at bounding box center [666, 492] width 834 height 140
click at [369, 443] on span "• Agent: "Yeah, that is... So they run reports on everything. Let's see here. S…" at bounding box center [664, 447] width 831 height 23
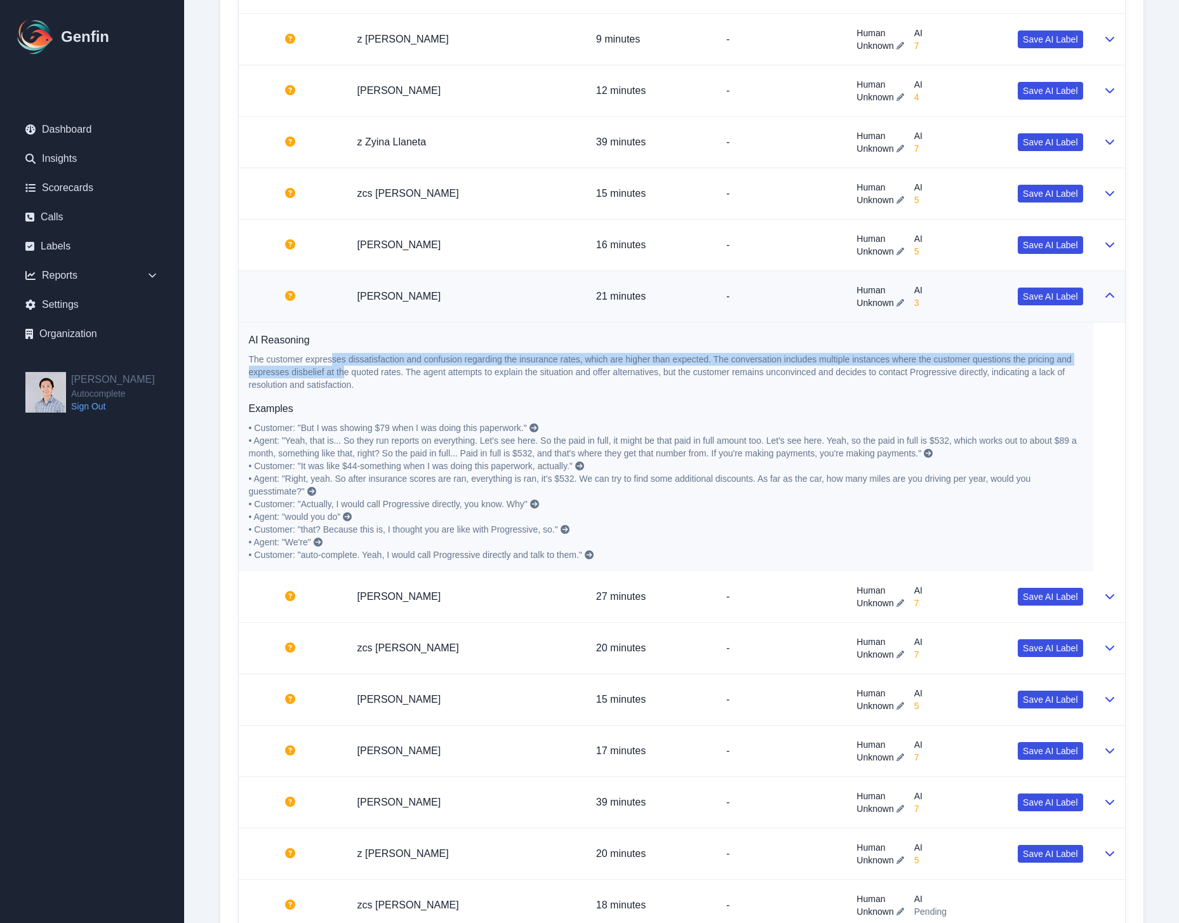
drag, startPoint x: 331, startPoint y: 360, endPoint x: 369, endPoint y: 380, distance: 42.6
click at [349, 371] on p "The customer expresses dissatisfaction and confusion regarding the insurance ra…" at bounding box center [666, 372] width 834 height 38
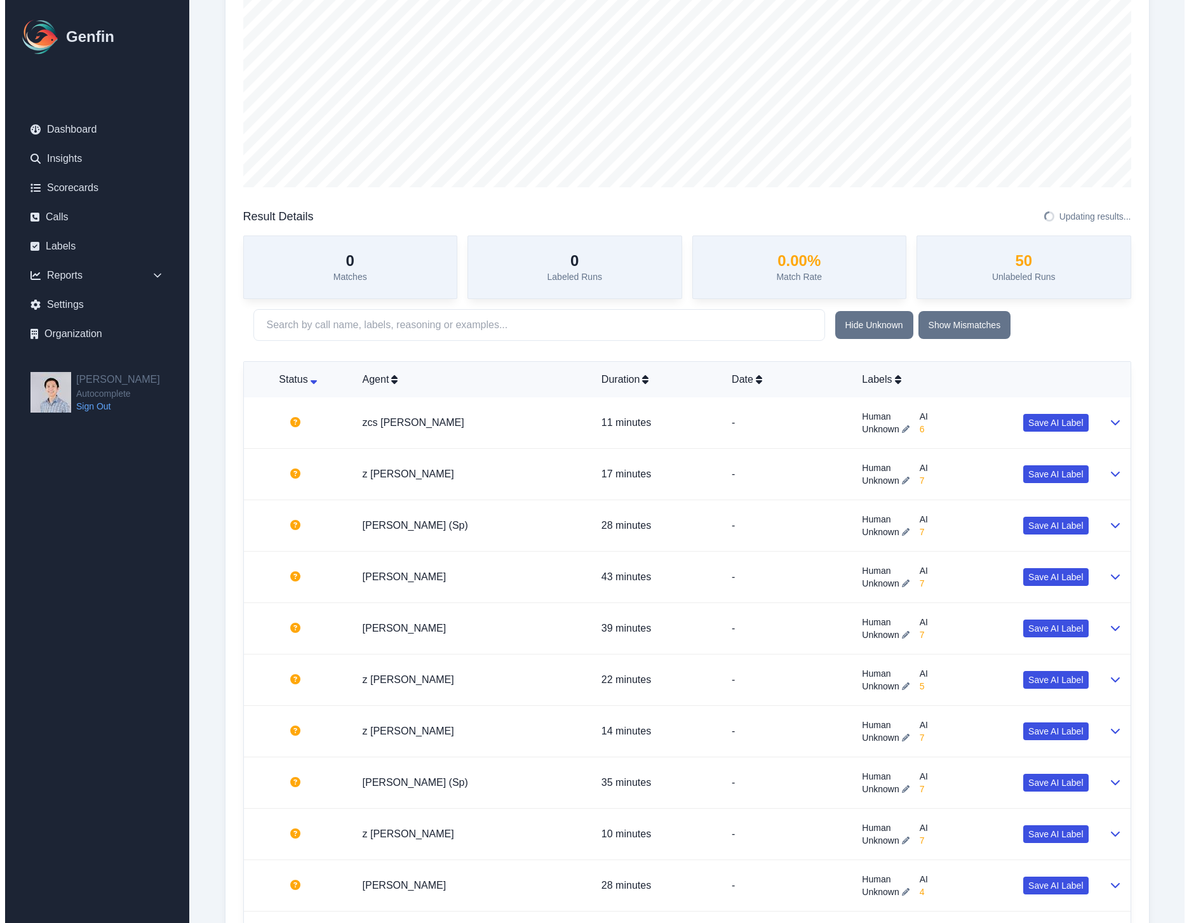
scroll to position [0, 0]
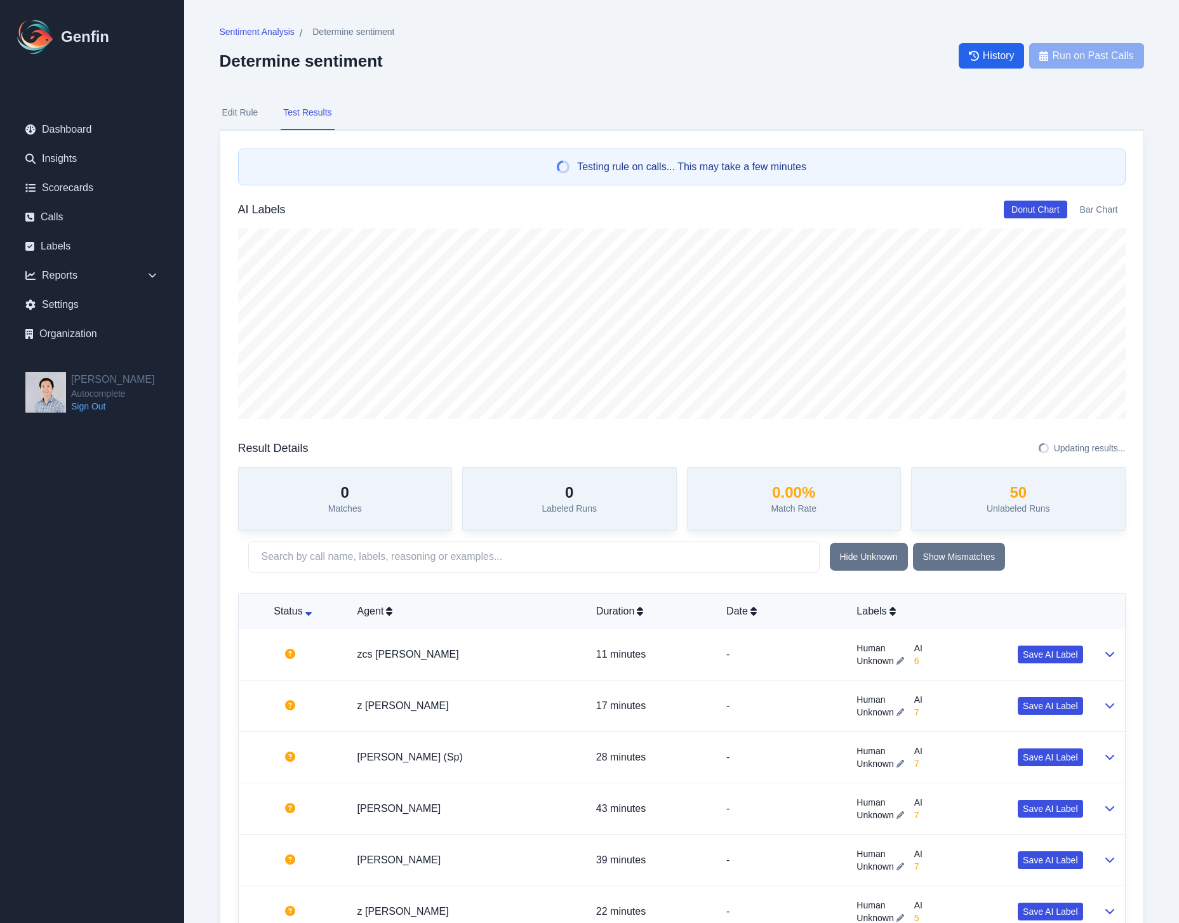
click at [255, 121] on button "Edit Rule" at bounding box center [240, 113] width 41 height 34
select select "Number"
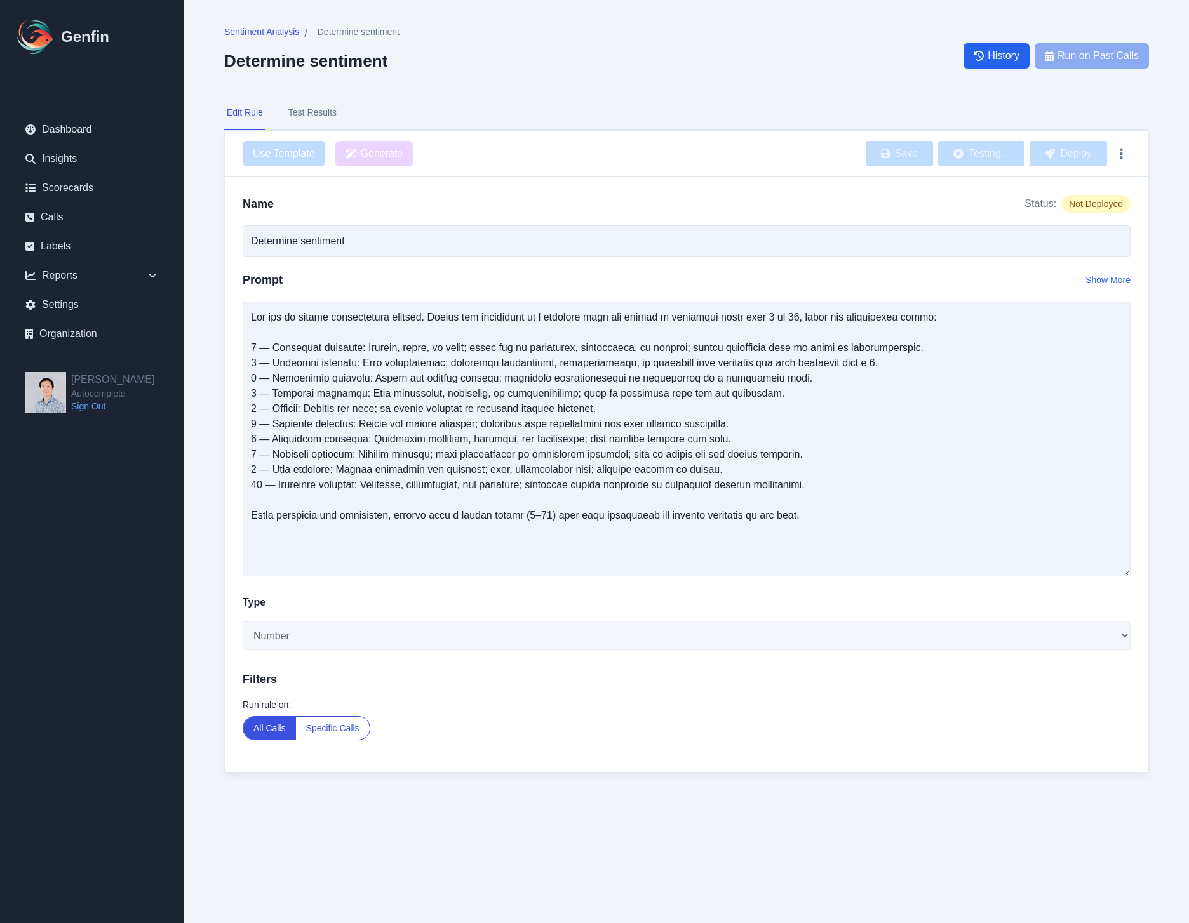
click at [1154, 569] on div "Sentiment Analysis / Determine sentiment Determine sentiment History Run on Pas…" at bounding box center [686, 412] width 975 height 824
click at [646, 105] on nav "Edit Rule Test Results" at bounding box center [686, 113] width 925 height 34
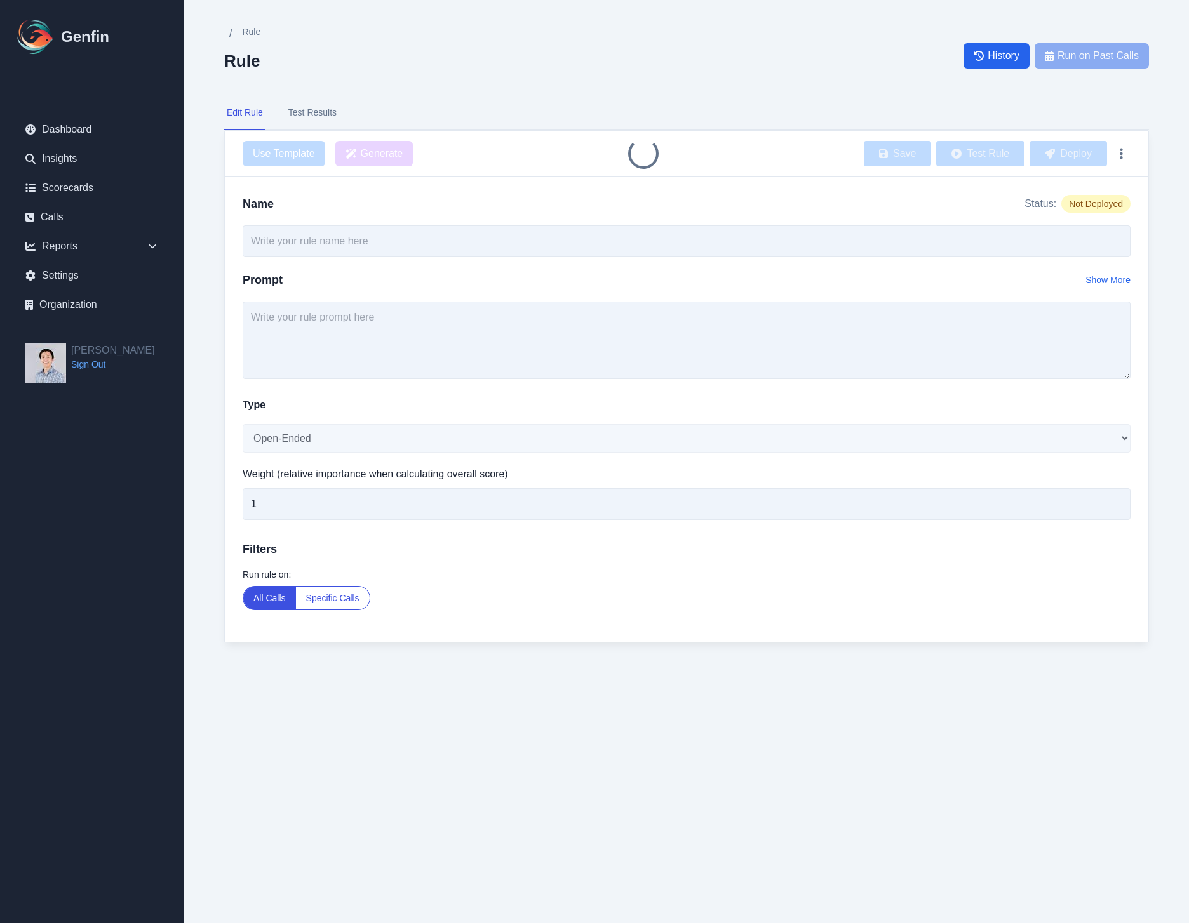
type input "Determine sentiment"
select select "Number"
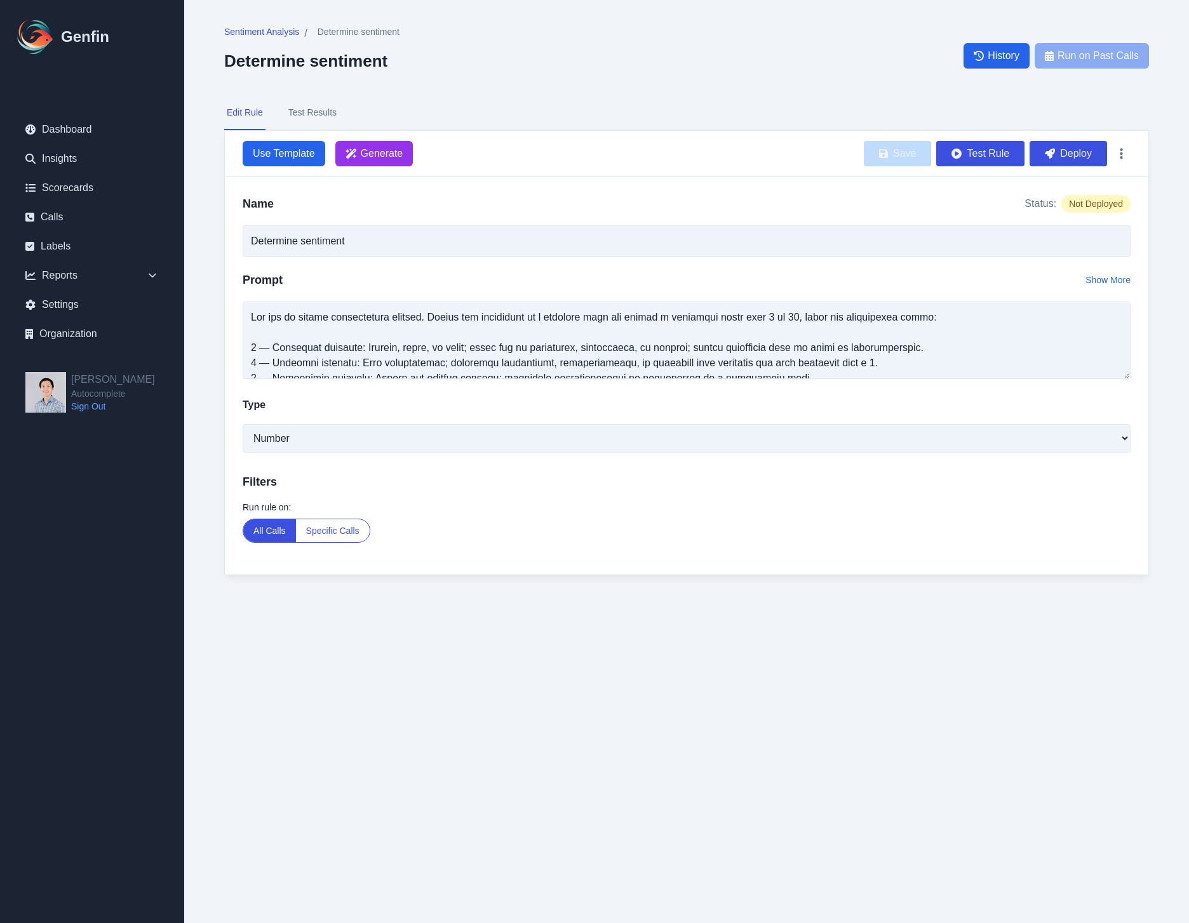
click at [328, 105] on button "Test Results" at bounding box center [312, 113] width 53 height 34
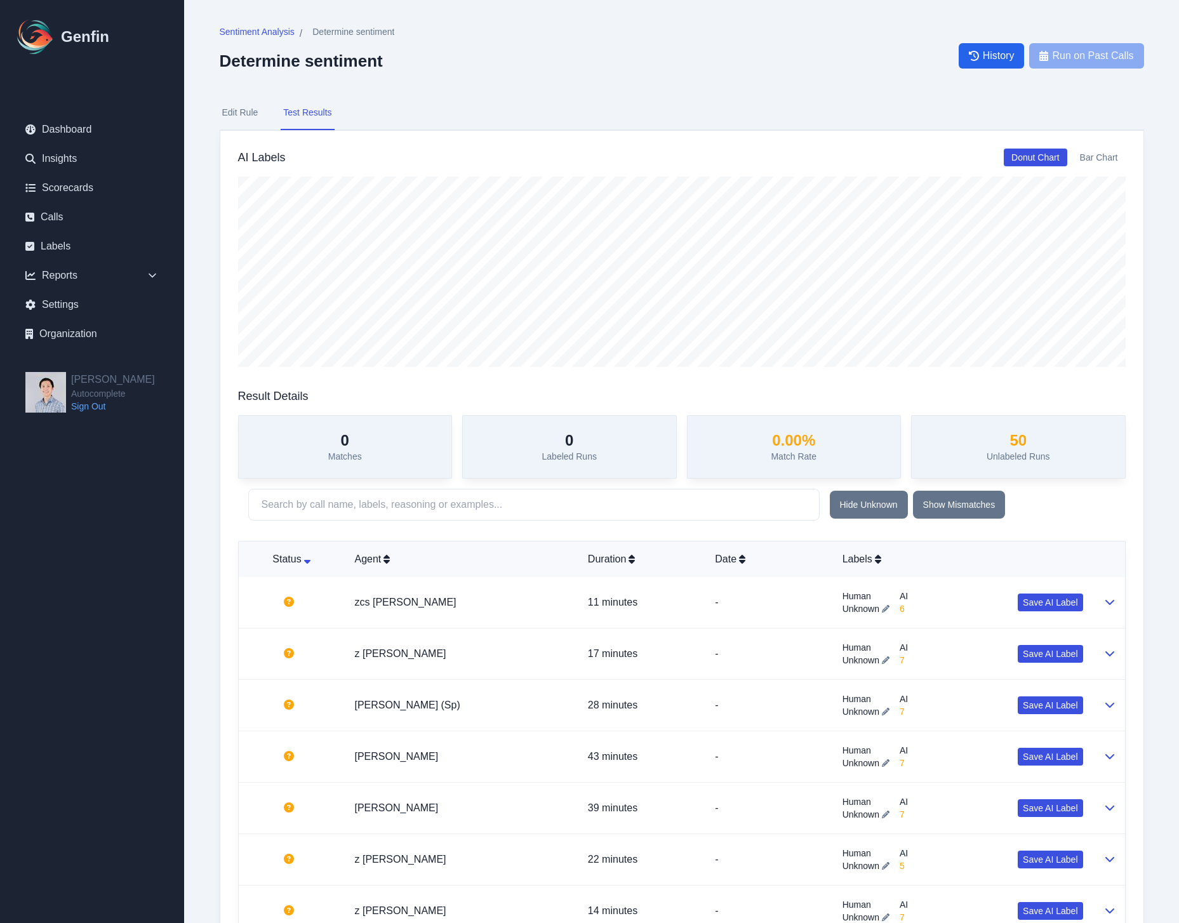
click at [257, 121] on button "Edit Rule" at bounding box center [240, 113] width 41 height 34
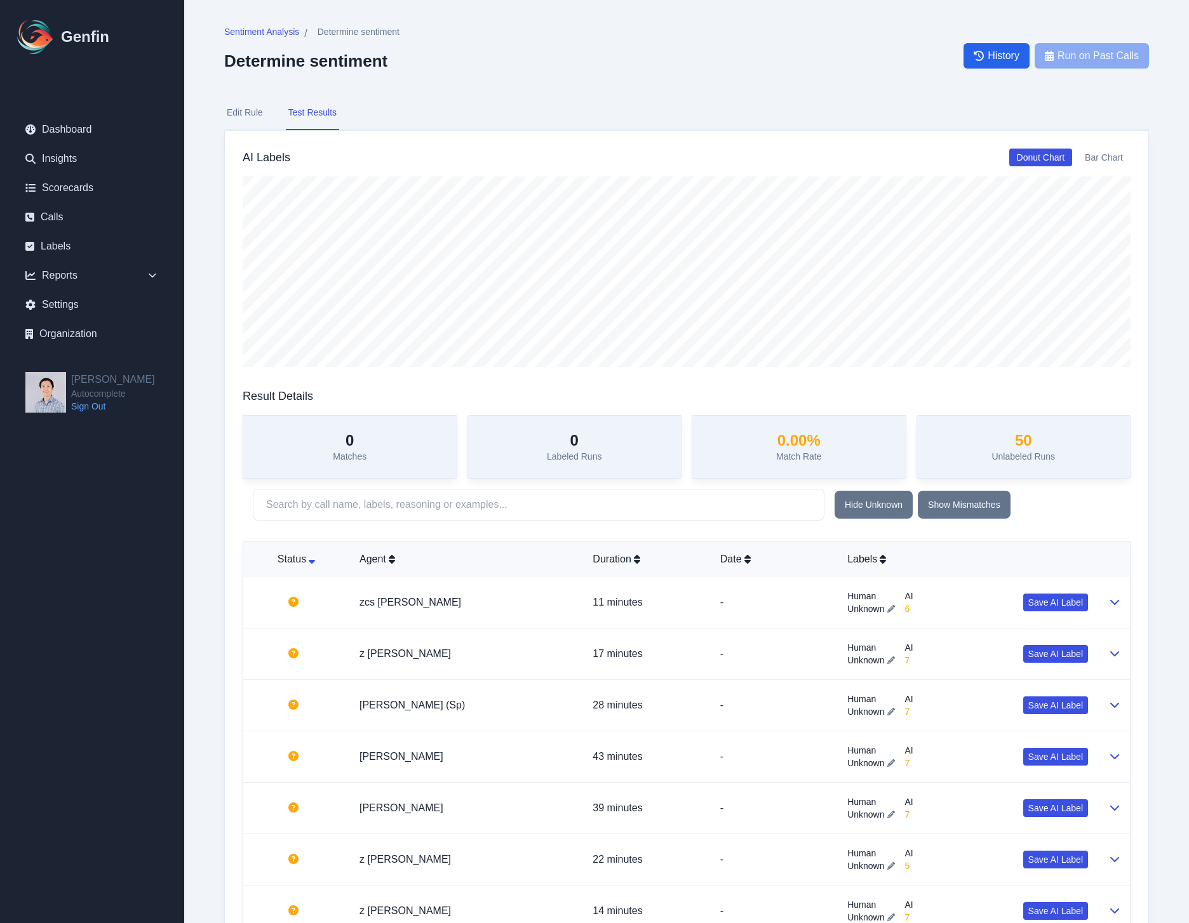
select select "Number"
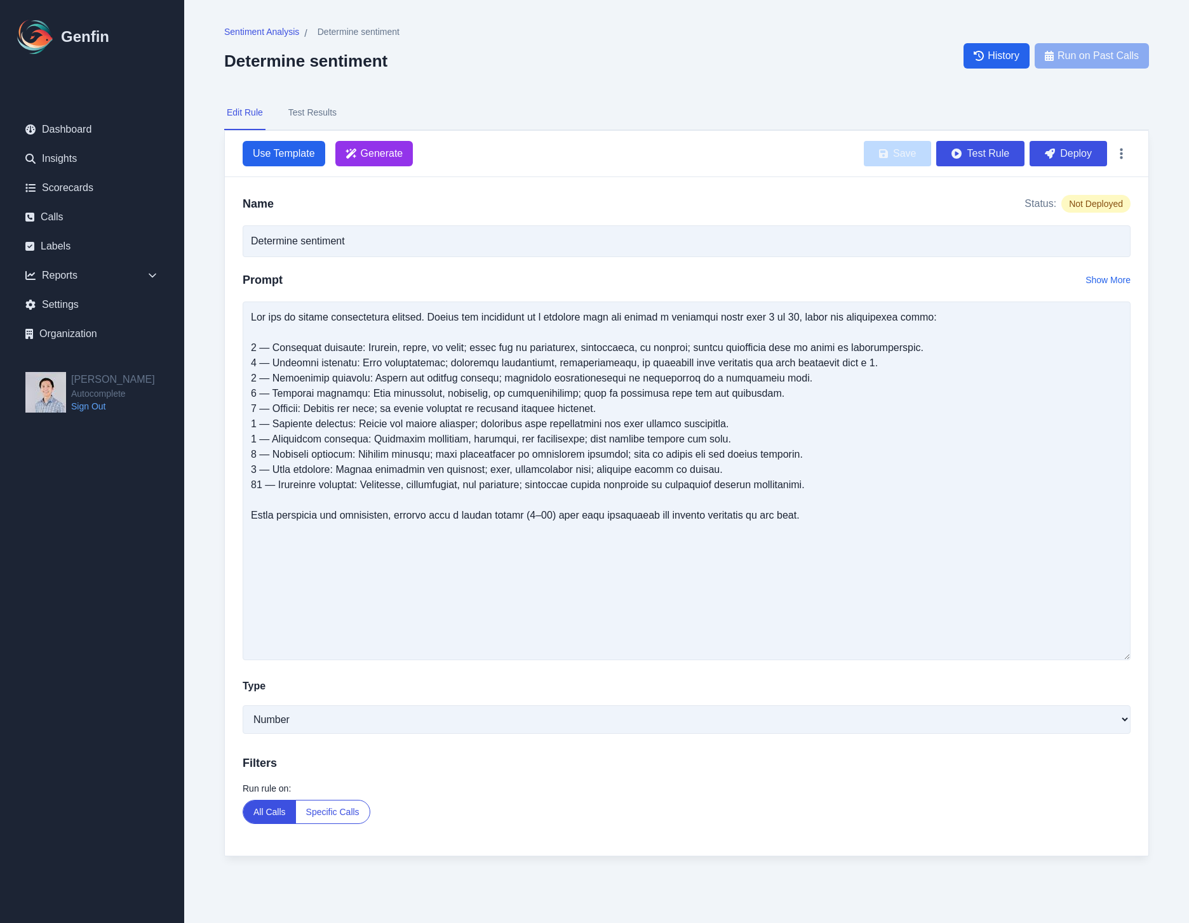
drag, startPoint x: 1125, startPoint y: 377, endPoint x: 1120, endPoint y: 658, distance: 281.4
click at [1120, 658] on textarea at bounding box center [687, 481] width 888 height 359
click at [630, 509] on textarea at bounding box center [687, 481] width 888 height 359
click at [305, 109] on button "Test Results" at bounding box center [312, 113] width 53 height 34
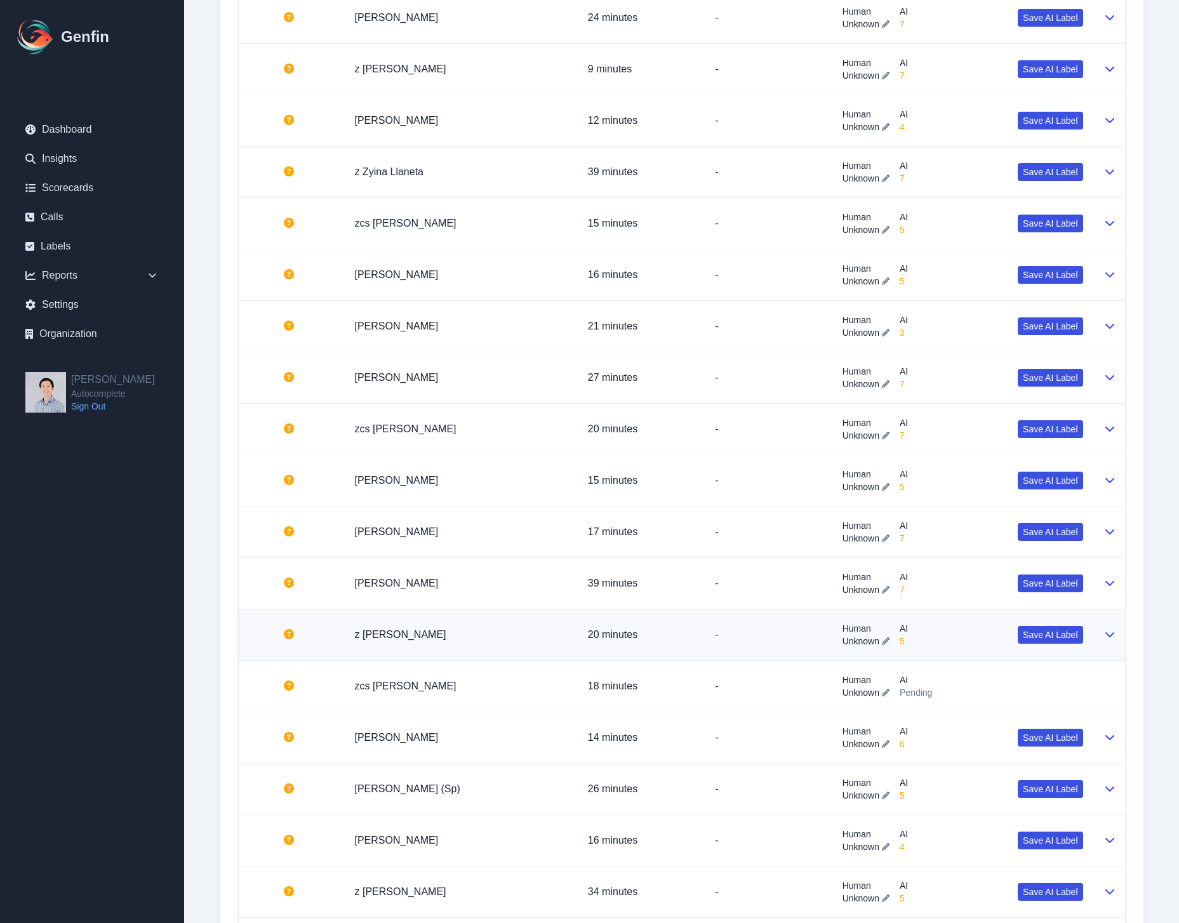
scroll to position [1363, 0]
